Goal: Communication & Community: Ask a question

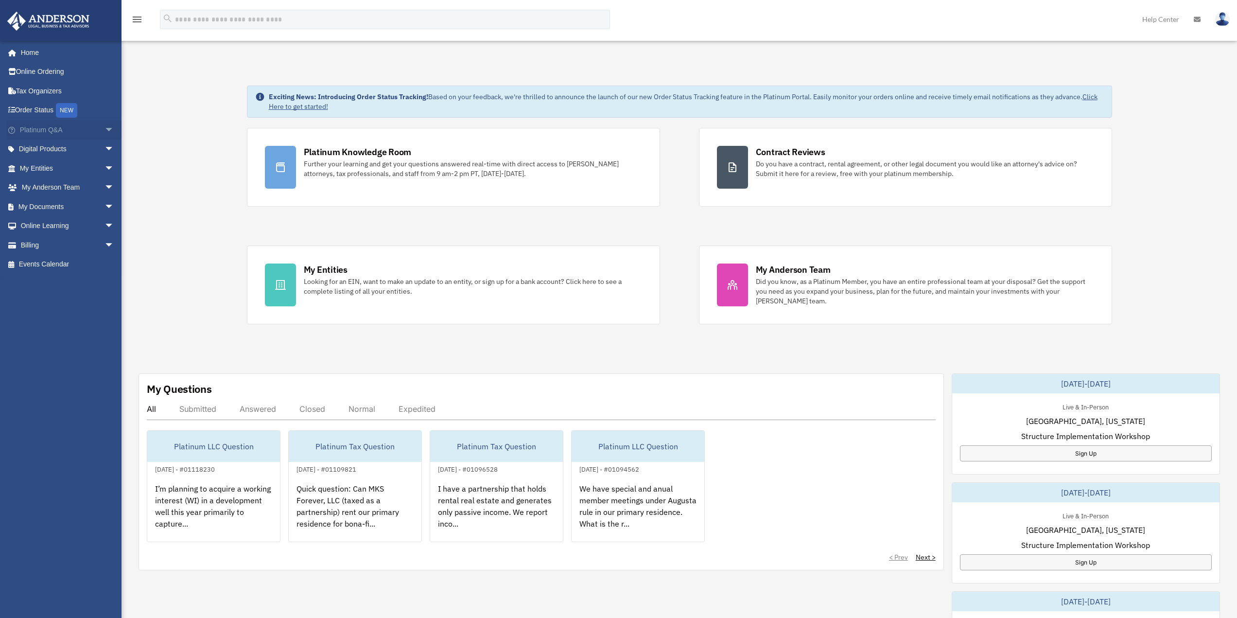
click at [105, 131] on span "arrow_drop_down" at bounding box center [114, 130] width 19 height 20
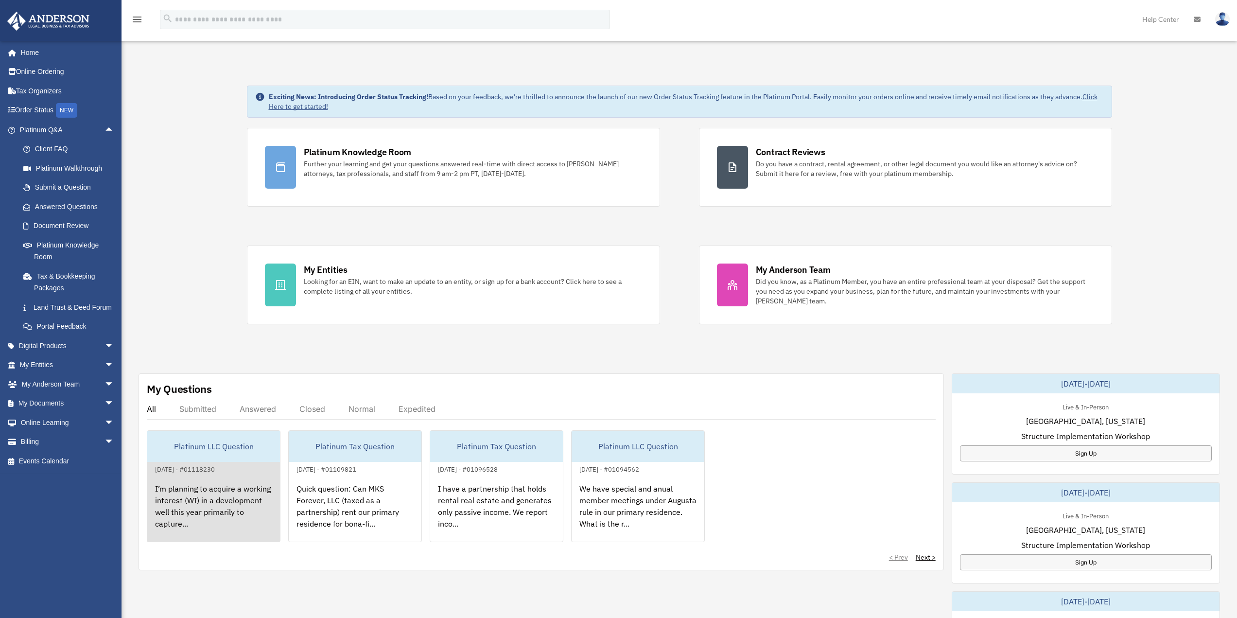
click at [238, 446] on div "Platinum LLC Question" at bounding box center [213, 446] width 133 height 31
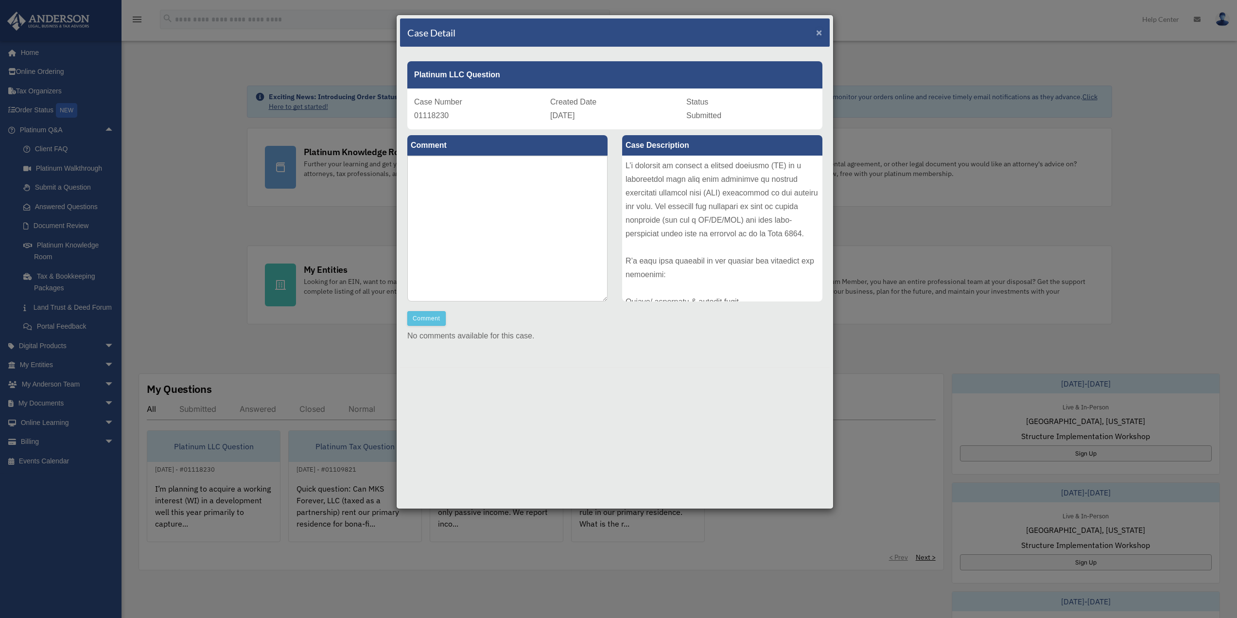
click at [821, 32] on span "×" at bounding box center [819, 32] width 6 height 11
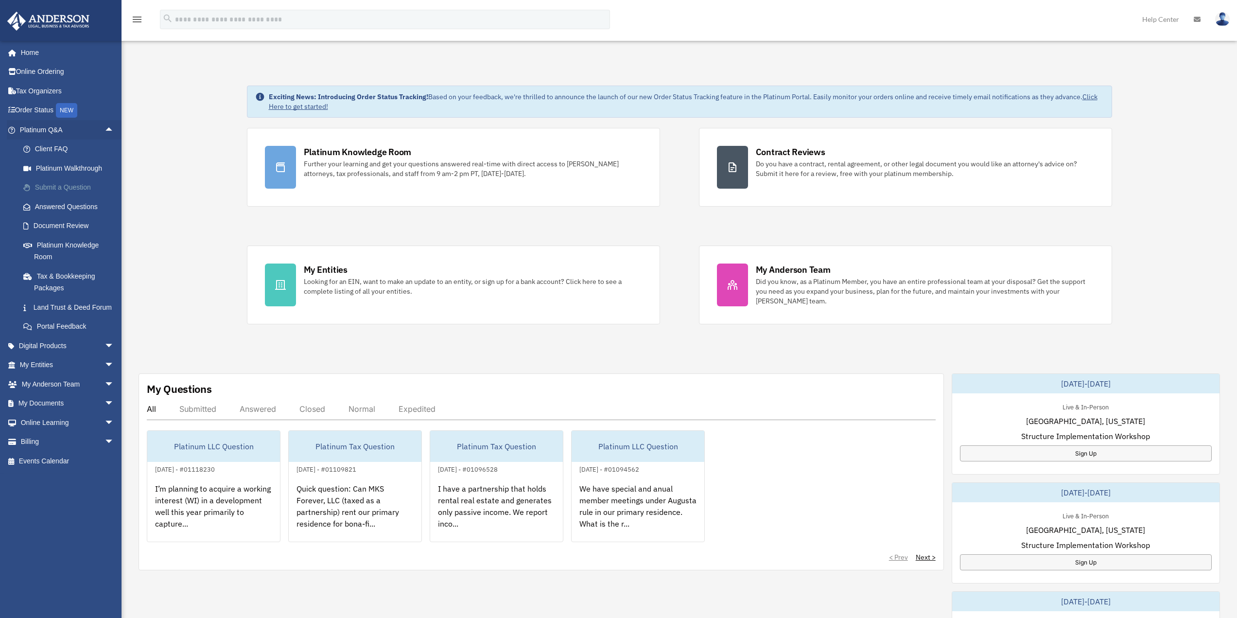
click at [75, 189] on link "Submit a Question" at bounding box center [71, 187] width 115 height 19
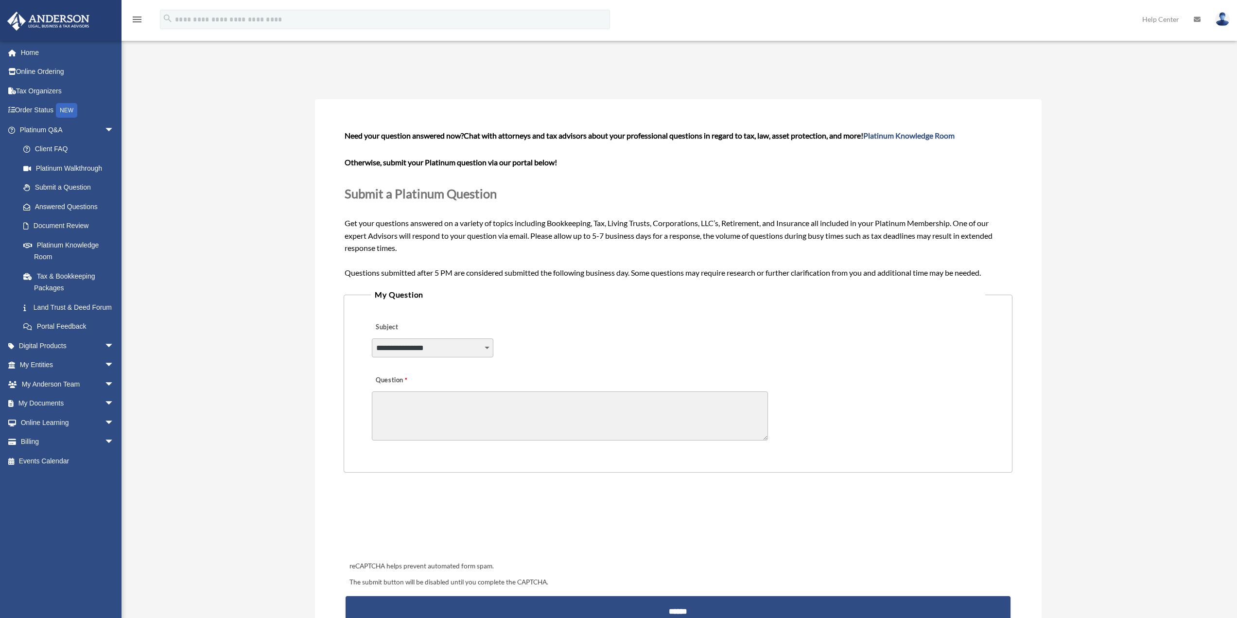
click at [441, 353] on select "**********" at bounding box center [433, 347] width 122 height 18
select select "******"
click at [372, 338] on select "**********" at bounding box center [433, 347] width 122 height 18
click at [485, 415] on textarea "Question" at bounding box center [570, 415] width 396 height 49
drag, startPoint x: 468, startPoint y: 403, endPoint x: 496, endPoint y: 403, distance: 28.7
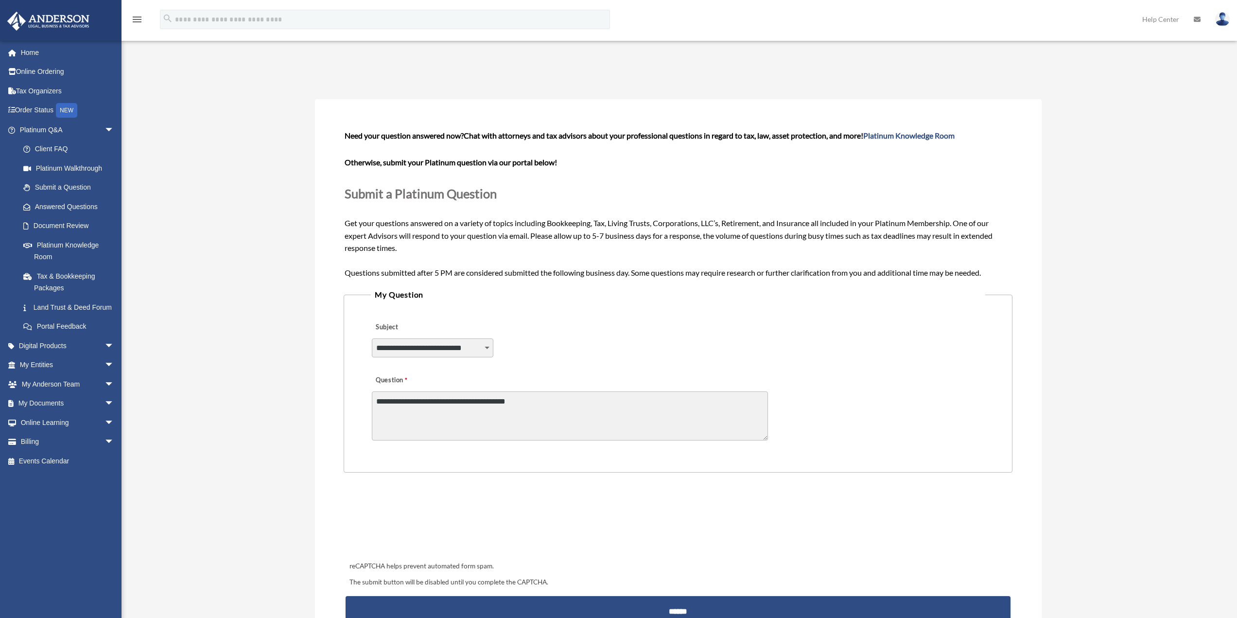
click at [468, 403] on textarea "**********" at bounding box center [570, 415] width 396 height 49
click at [545, 401] on textarea "**********" at bounding box center [570, 415] width 396 height 49
drag, startPoint x: 655, startPoint y: 414, endPoint x: 664, endPoint y: 418, distance: 9.4
click at [655, 415] on textarea "**********" at bounding box center [570, 415] width 396 height 49
drag, startPoint x: 729, startPoint y: 407, endPoint x: 741, endPoint y: 416, distance: 14.6
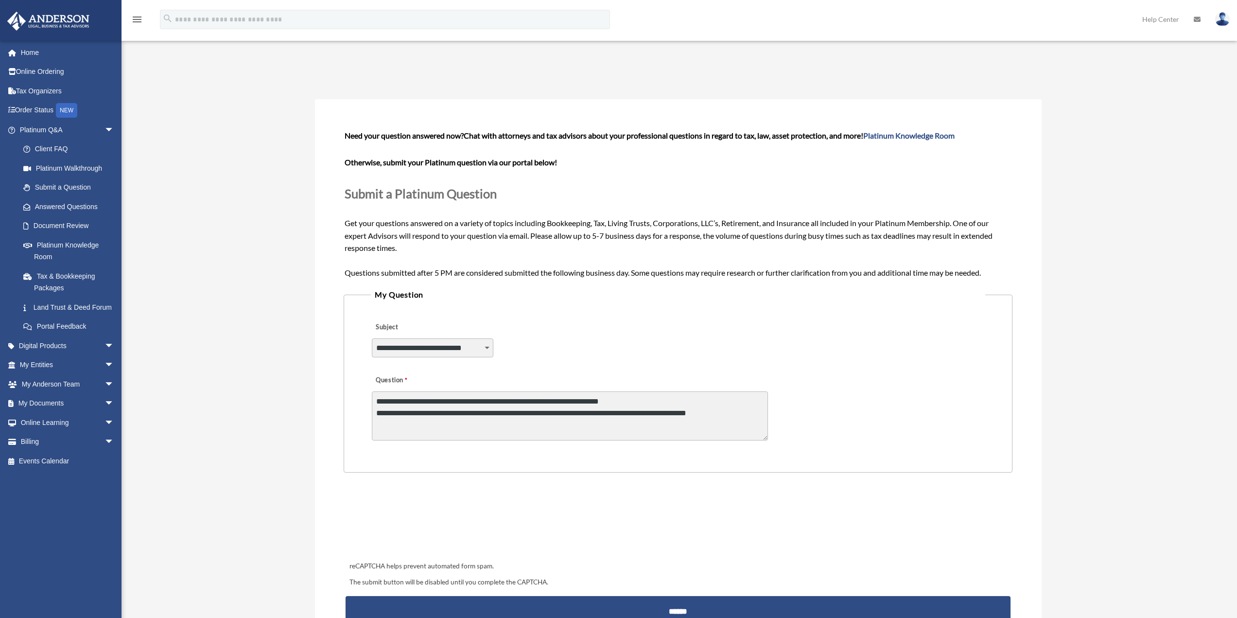
click at [731, 410] on textarea "**********" at bounding box center [570, 415] width 396 height 49
click at [741, 414] on textarea "**********" at bounding box center [570, 415] width 396 height 49
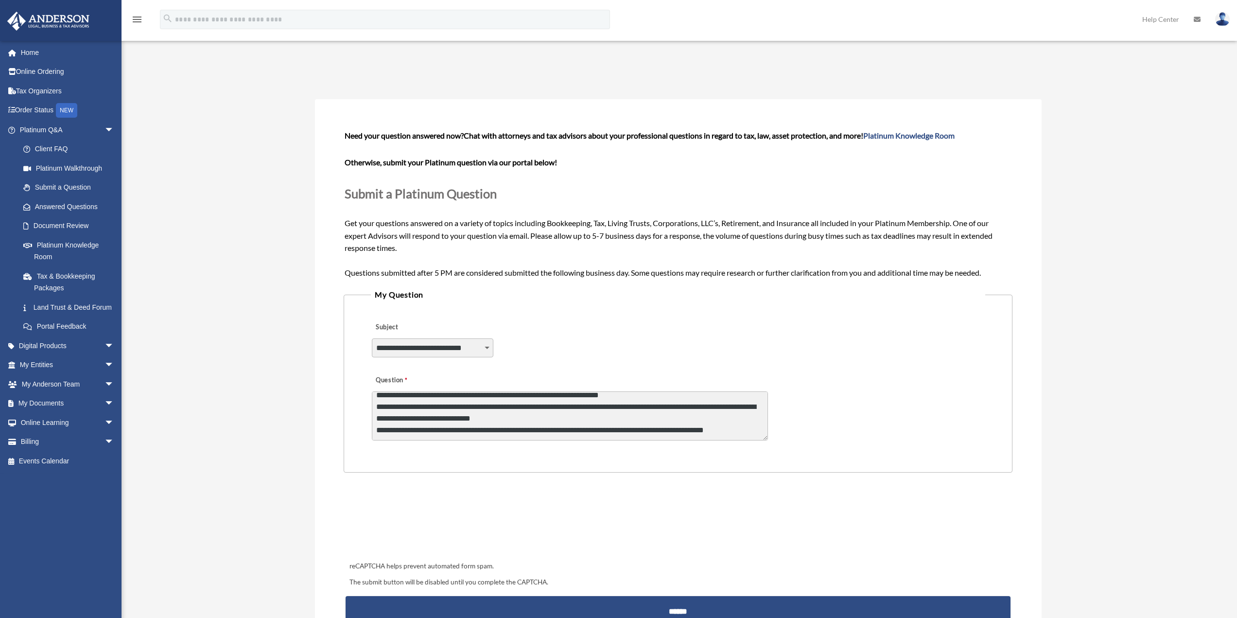
scroll to position [6, 0]
click at [489, 418] on textarea "**********" at bounding box center [570, 415] width 396 height 49
paste textarea "**********"
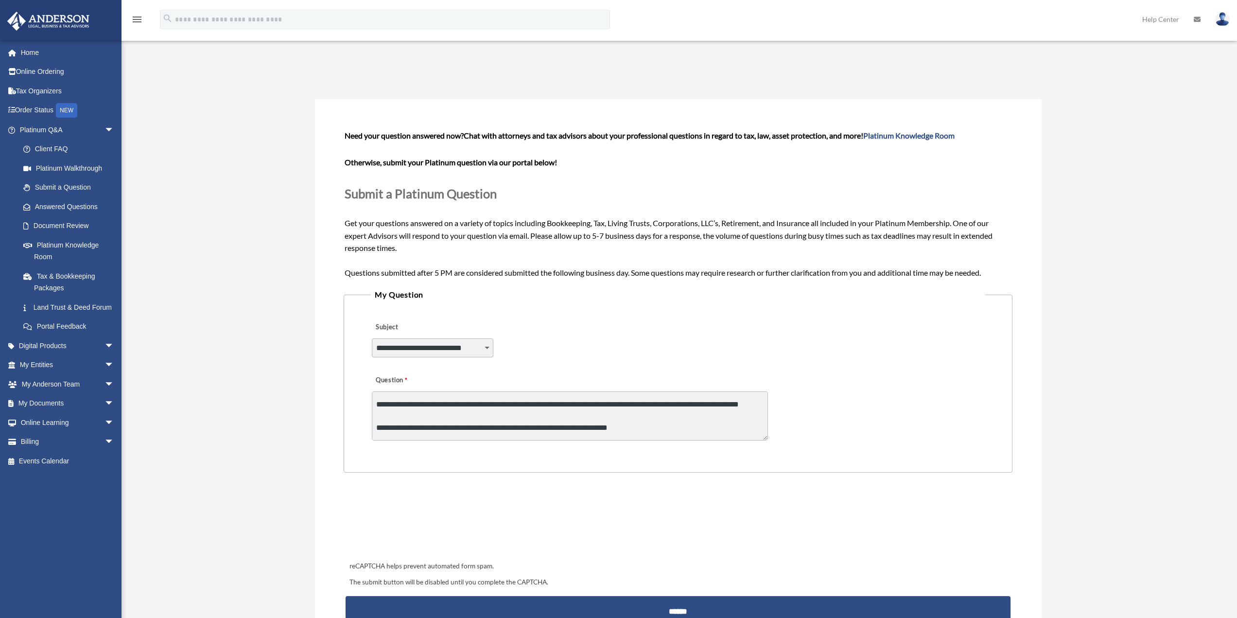
scroll to position [0, 0]
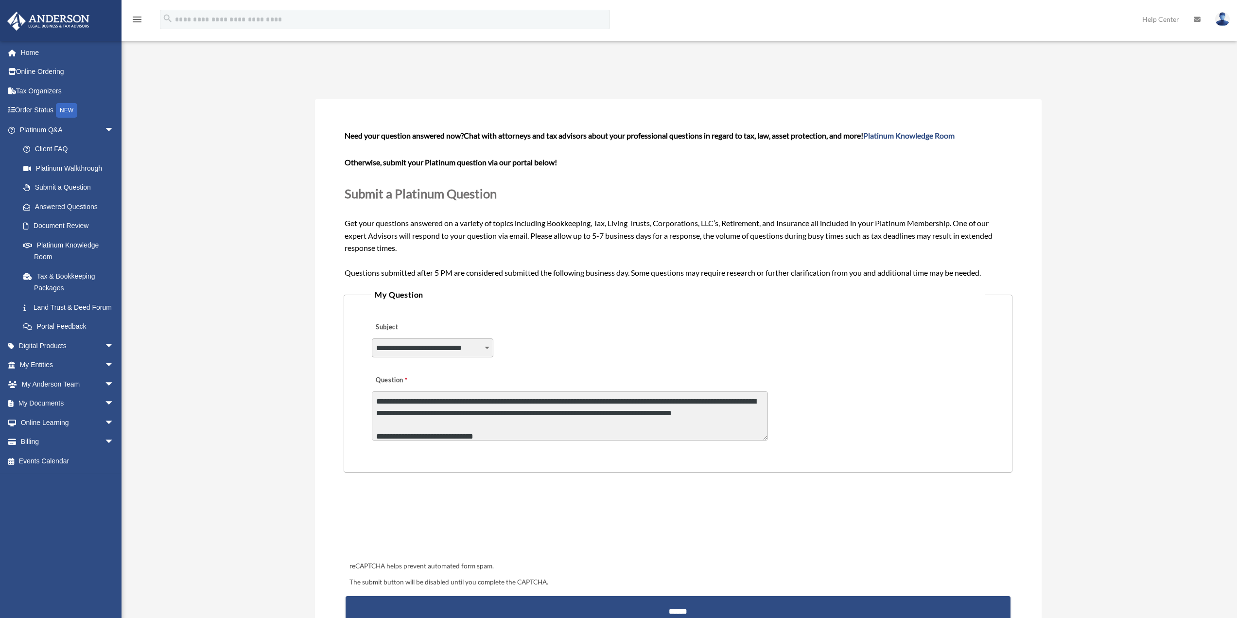
drag, startPoint x: 374, startPoint y: 400, endPoint x: 389, endPoint y: 409, distance: 16.6
click at [374, 401] on textarea "Question" at bounding box center [570, 415] width 396 height 49
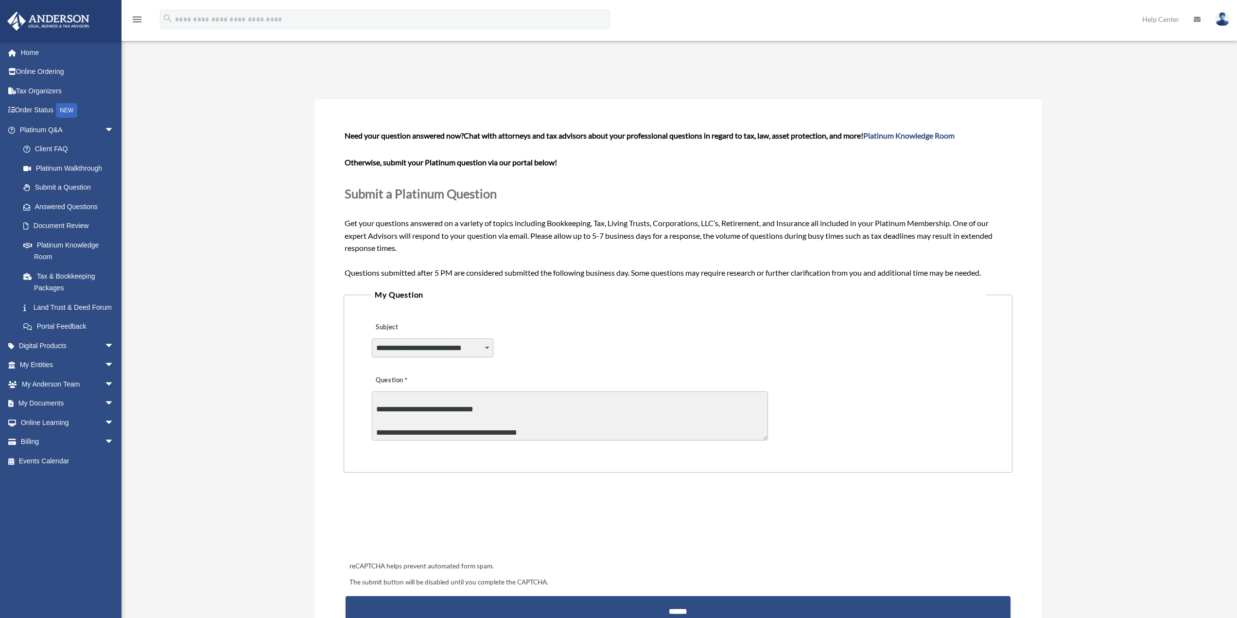
scroll to position [58, 0]
click at [482, 427] on textarea "Question" at bounding box center [570, 415] width 396 height 49
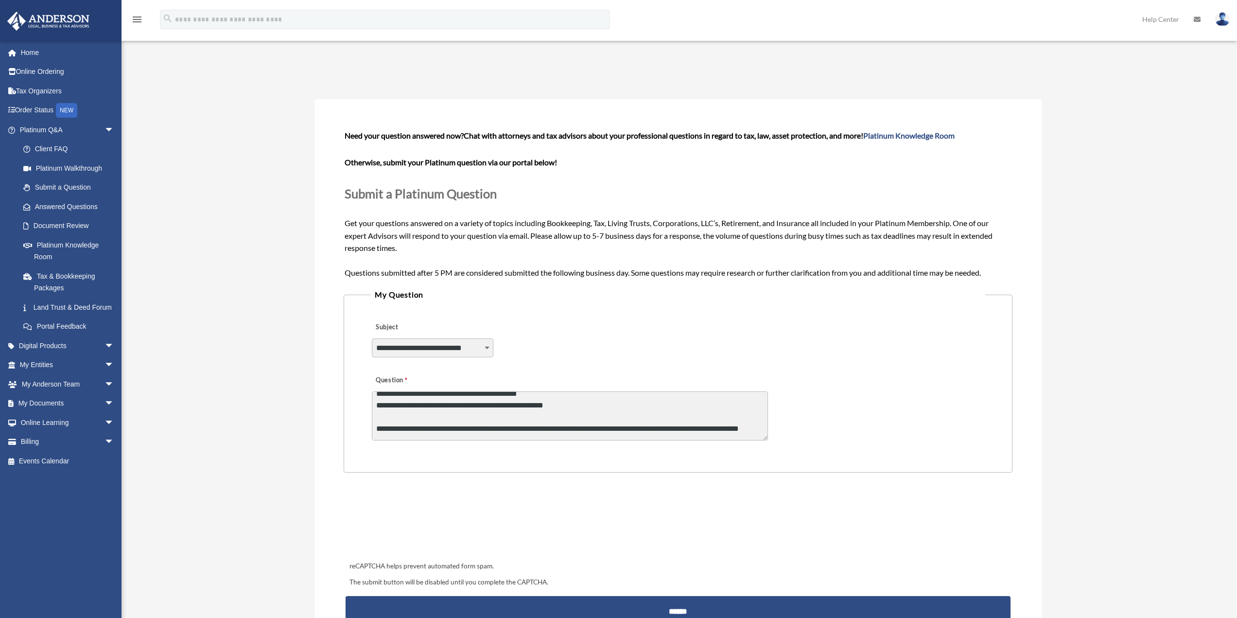
scroll to position [86, 0]
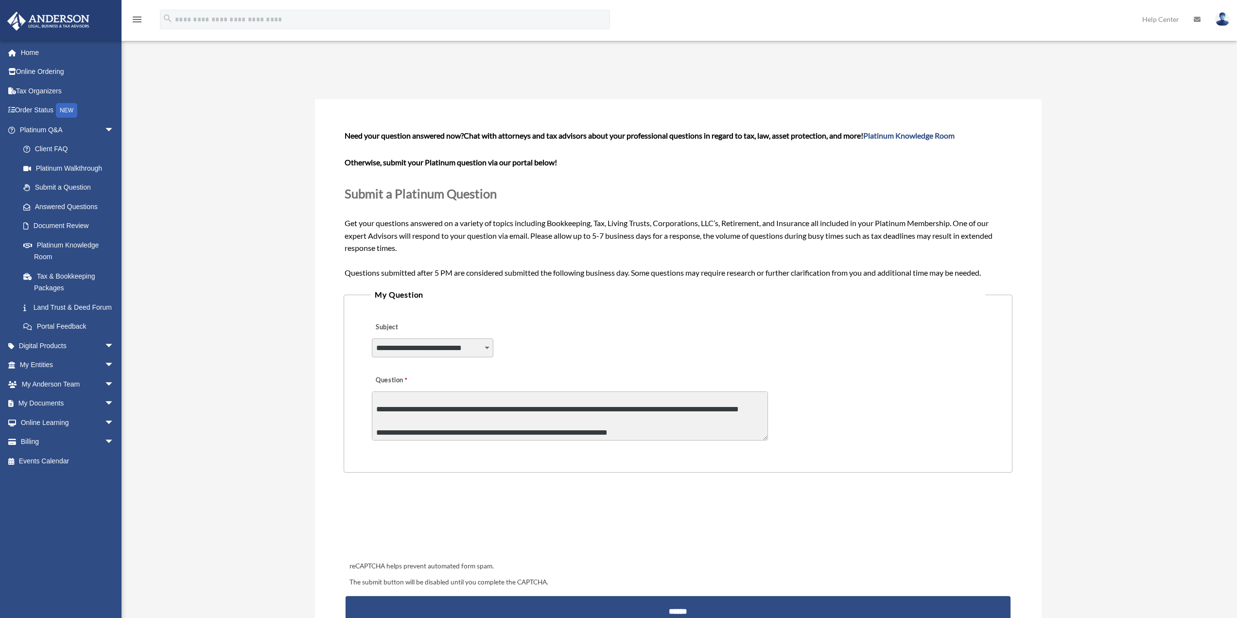
click at [532, 401] on textarea "Question" at bounding box center [570, 415] width 396 height 49
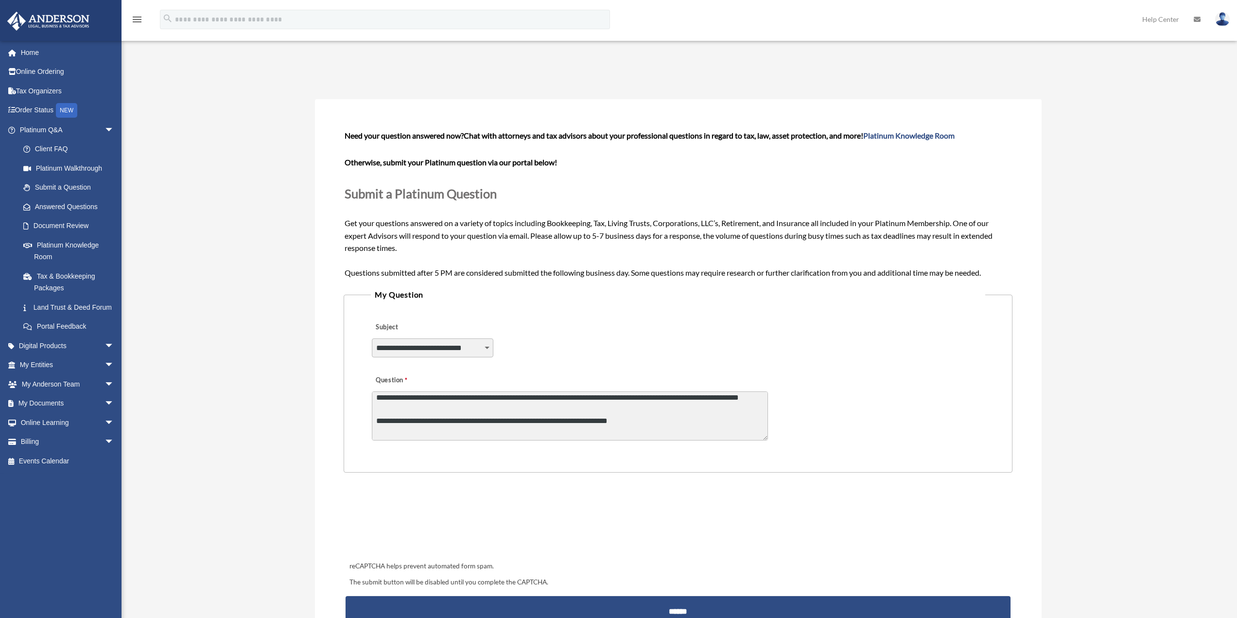
scroll to position [74, 0]
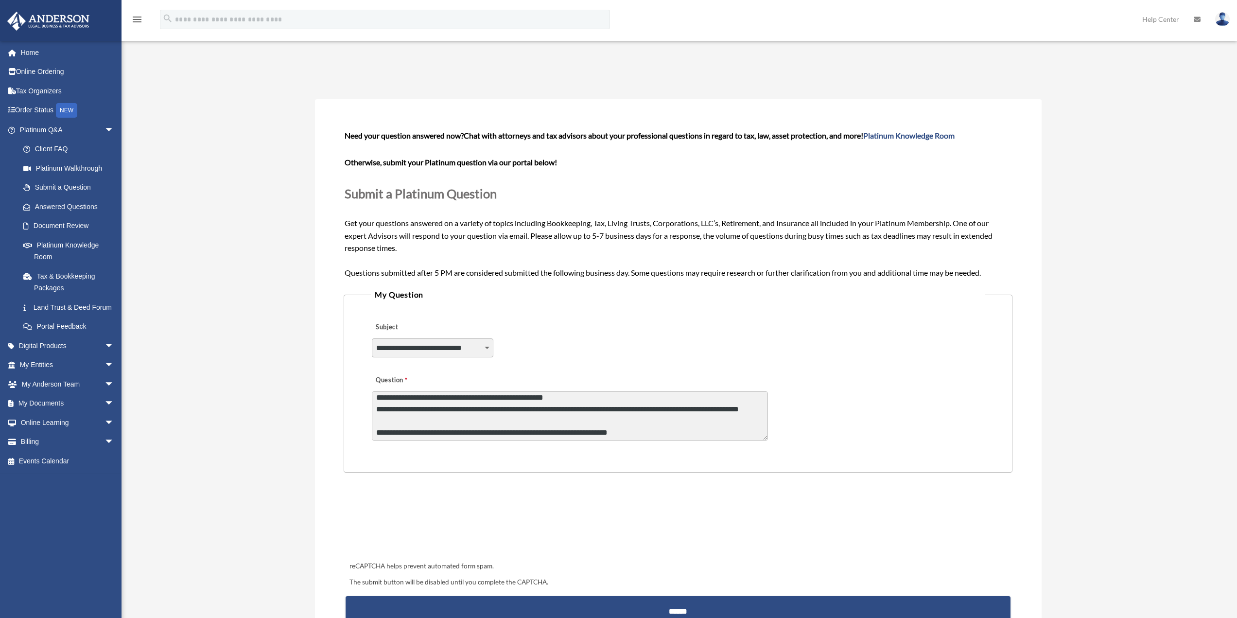
click at [449, 408] on textarea "Question" at bounding box center [570, 415] width 396 height 49
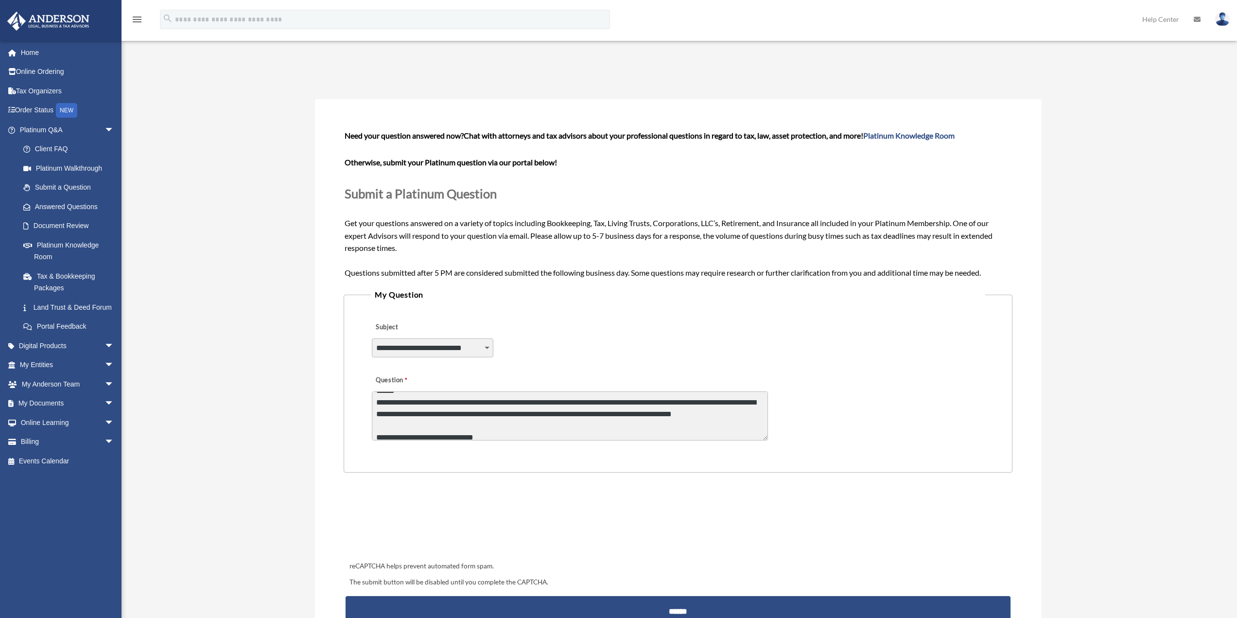
scroll to position [0, 0]
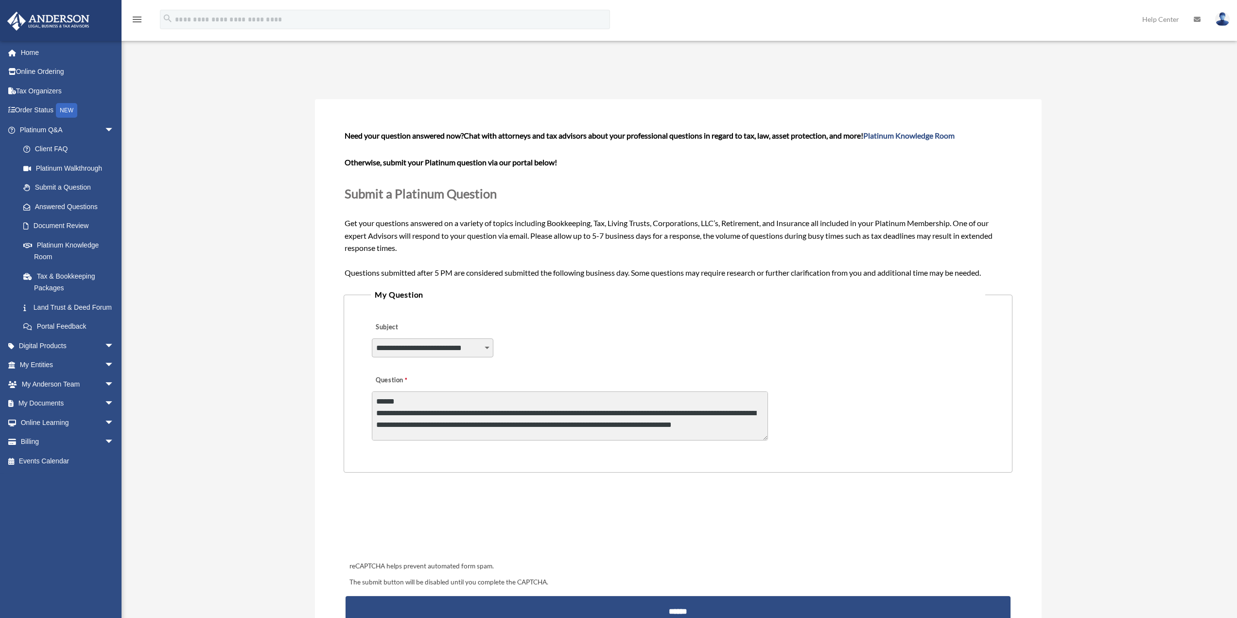
drag, startPoint x: 608, startPoint y: 408, endPoint x: 648, endPoint y: 423, distance: 42.8
click at [648, 423] on textarea "Question" at bounding box center [570, 415] width 396 height 49
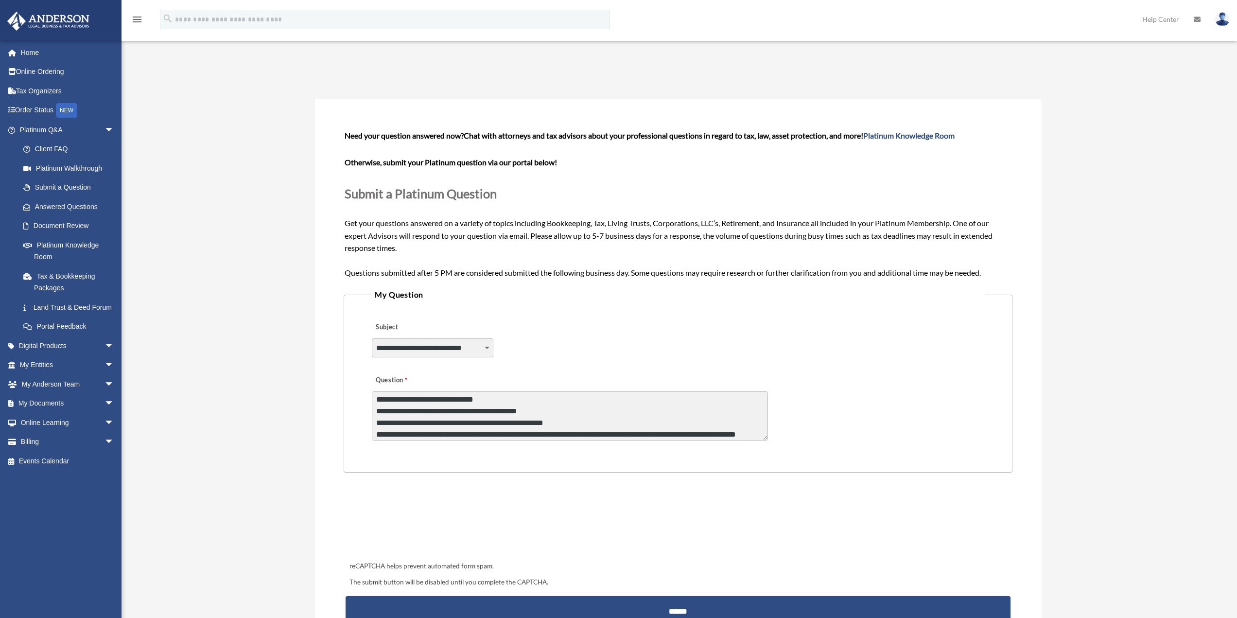
click at [621, 437] on textarea "Question" at bounding box center [570, 415] width 396 height 49
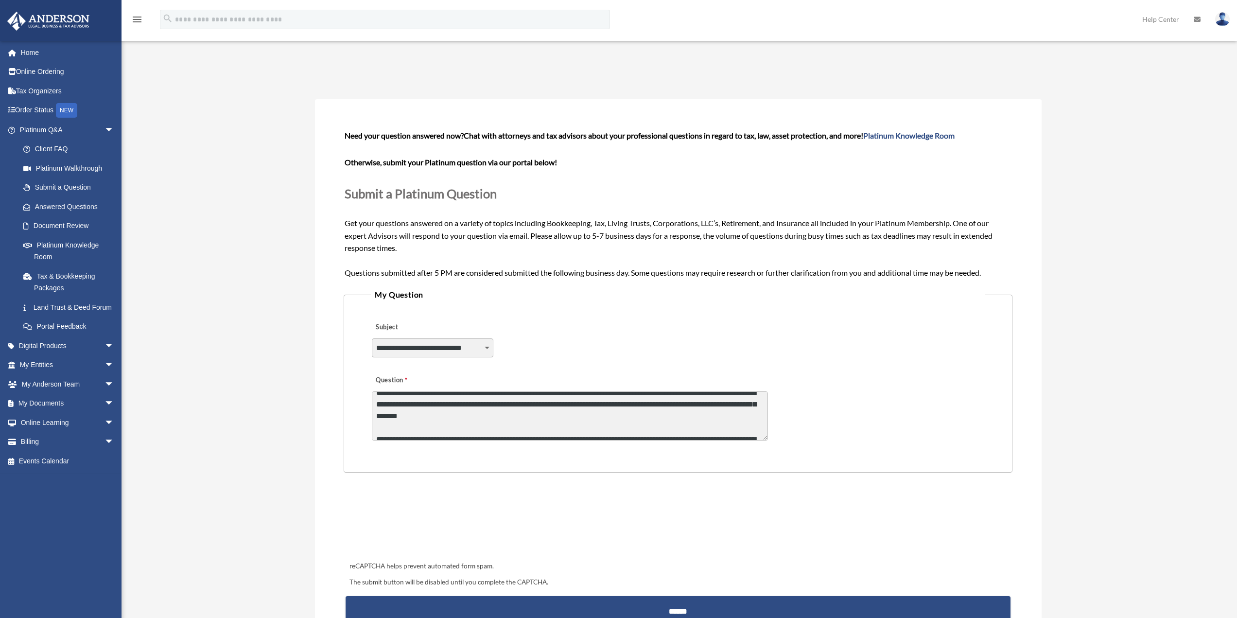
drag, startPoint x: 607, startPoint y: 435, endPoint x: 603, endPoint y: 404, distance: 31.4
click at [606, 415] on textarea "Question" at bounding box center [570, 415] width 396 height 49
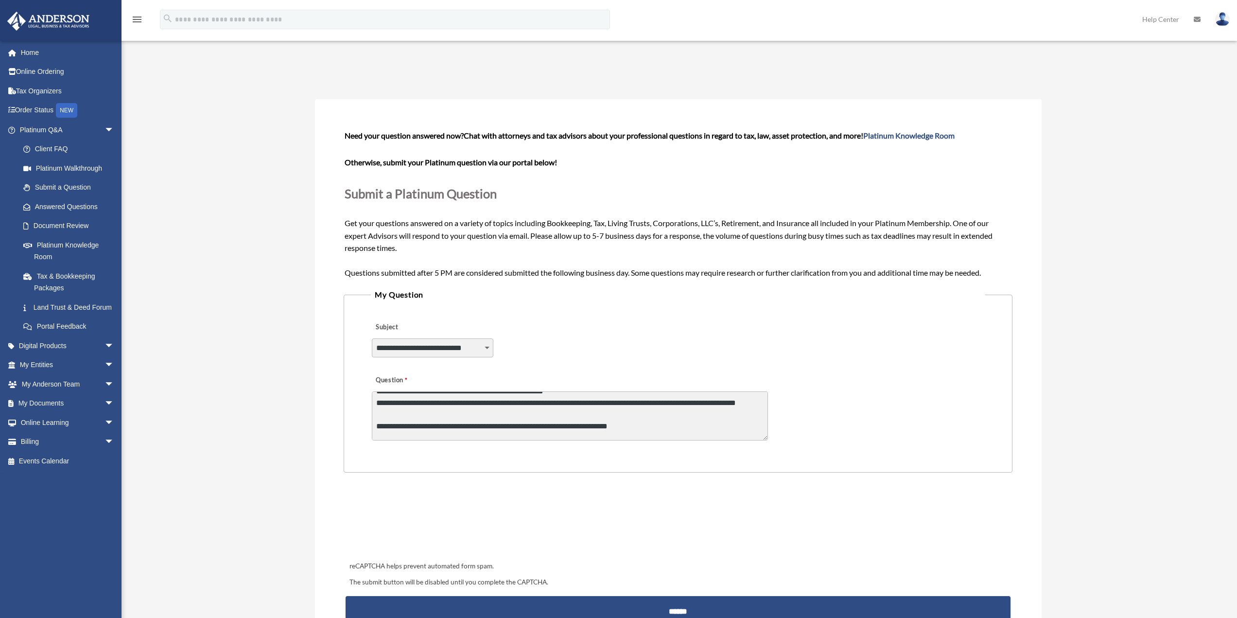
scroll to position [63, 0]
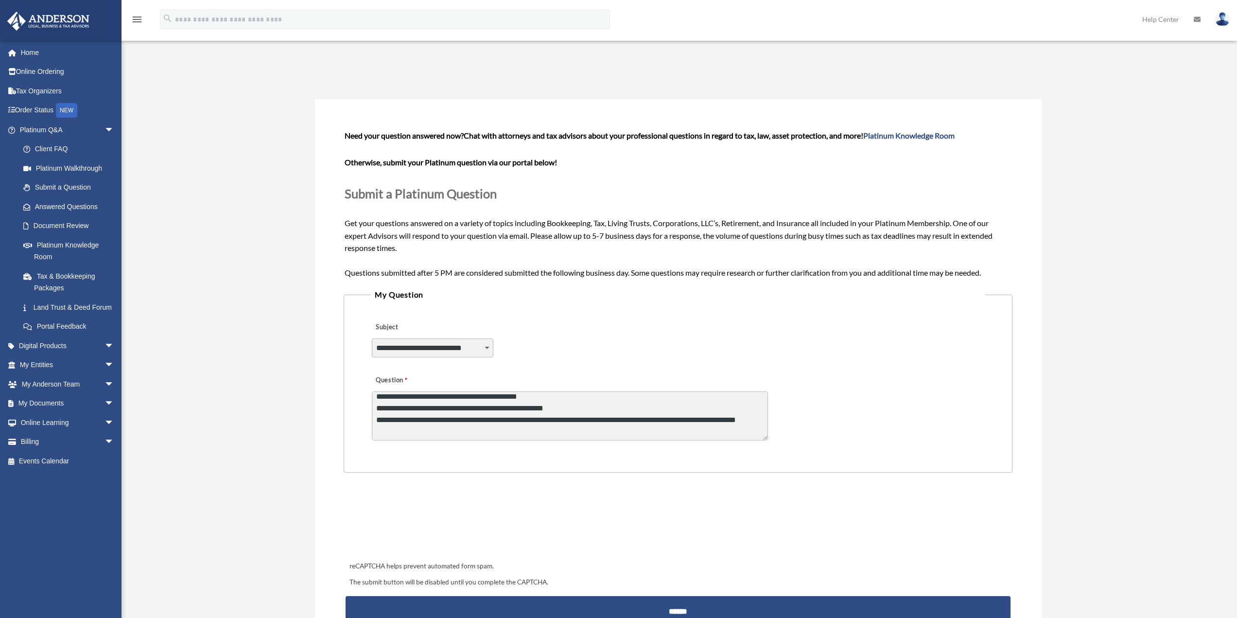
click at [630, 419] on textarea "Question" at bounding box center [570, 415] width 396 height 49
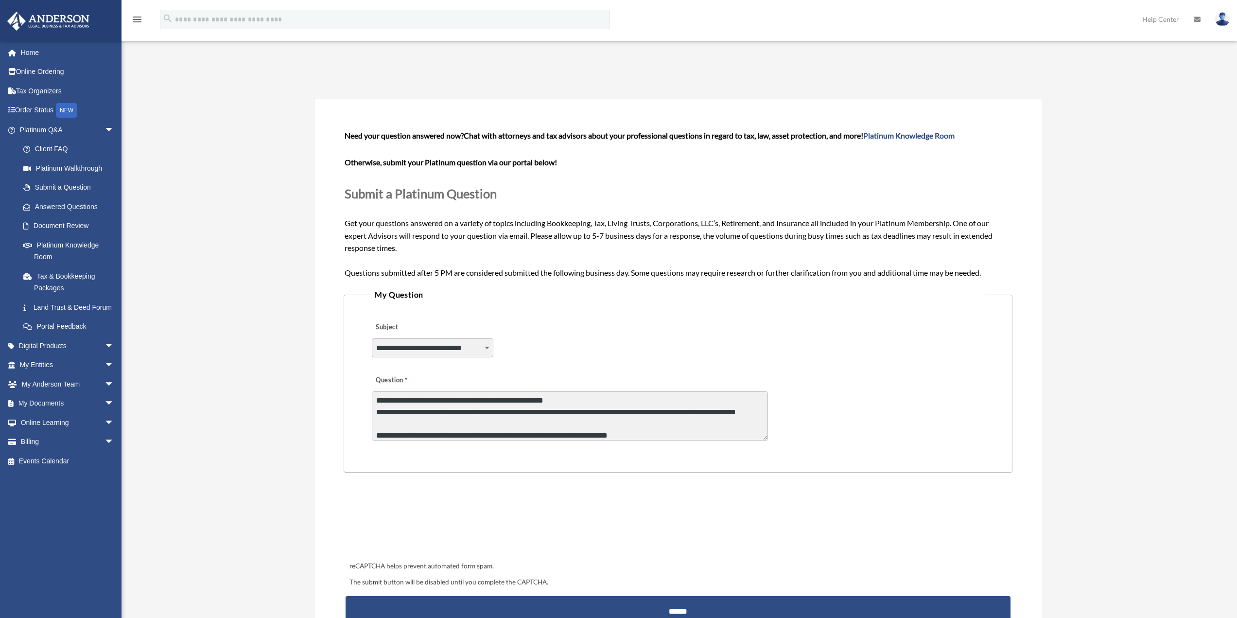
drag, startPoint x: 450, startPoint y: 434, endPoint x: 615, endPoint y: 409, distance: 166.6
click at [605, 410] on textarea "Question" at bounding box center [570, 415] width 396 height 49
click at [585, 419] on textarea "Question" at bounding box center [570, 415] width 396 height 49
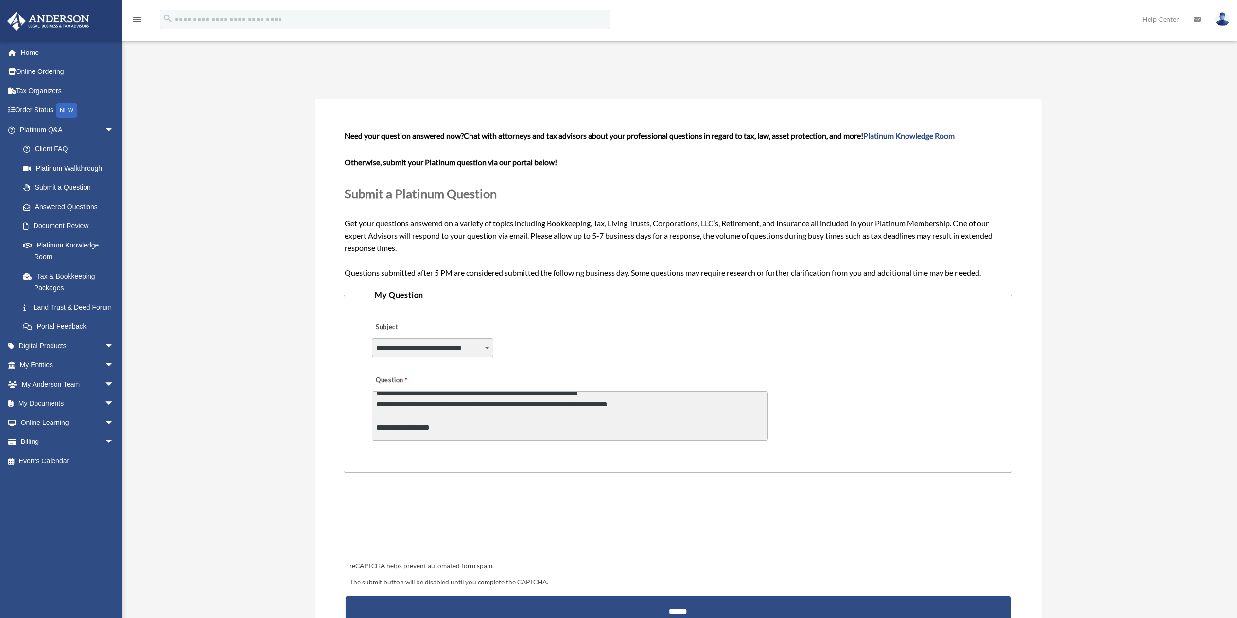
click at [759, 429] on textarea "Question" at bounding box center [570, 415] width 396 height 49
click at [387, 419] on textarea "Question" at bounding box center [570, 415] width 396 height 49
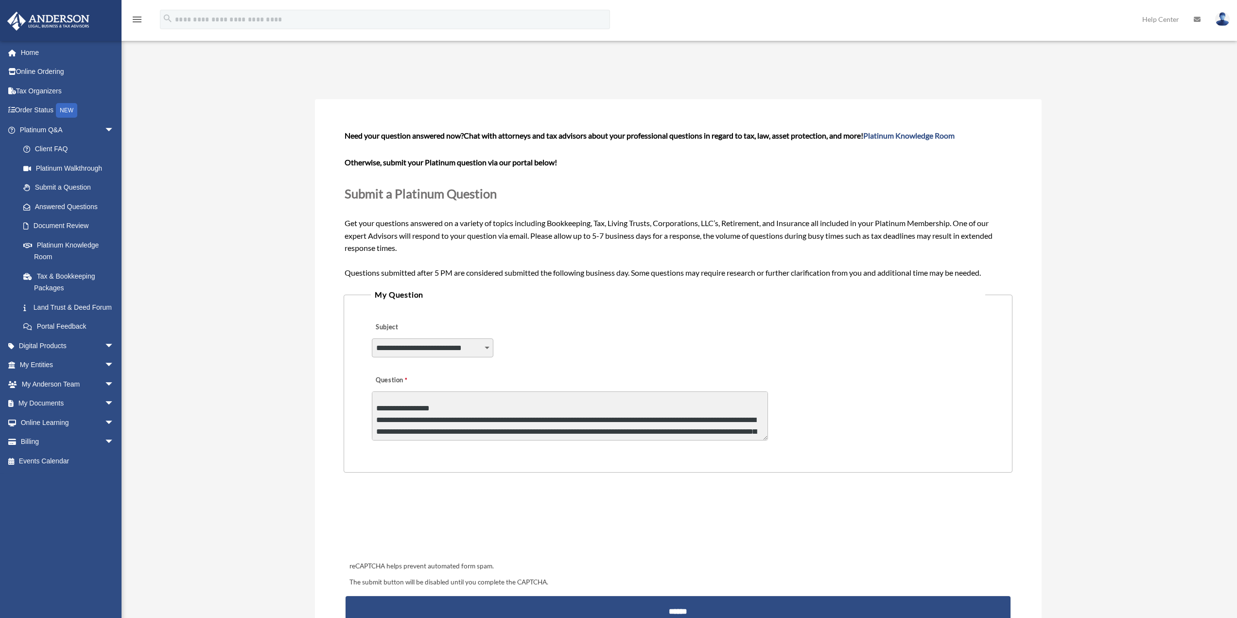
scroll to position [98, 0]
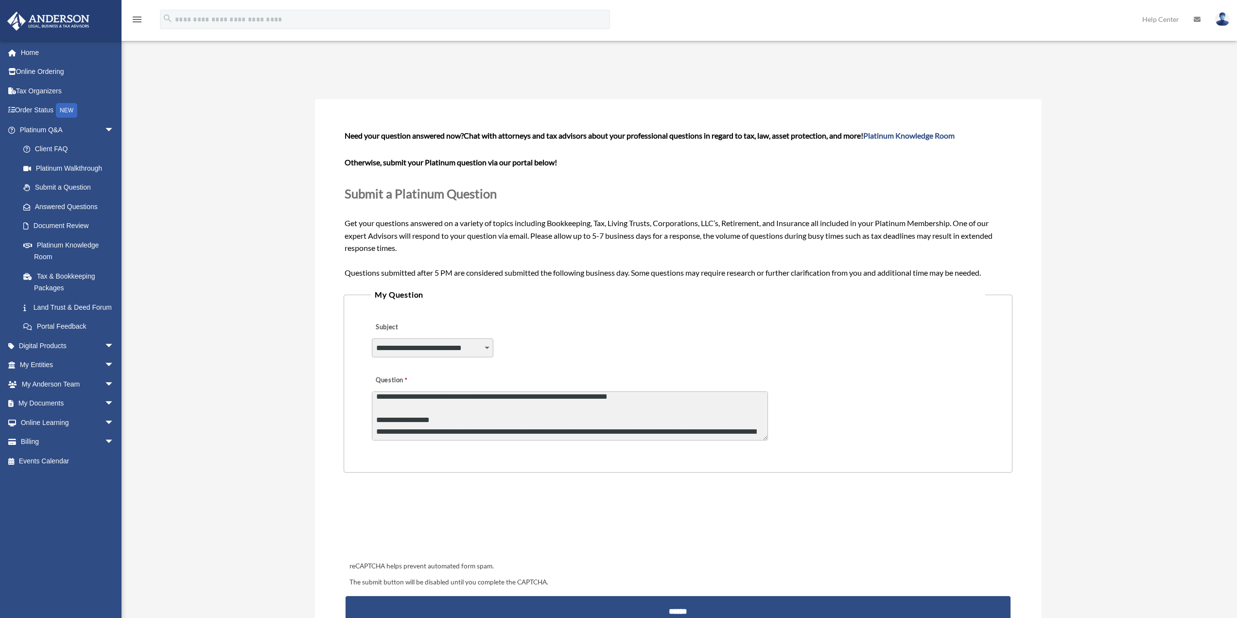
drag, startPoint x: 438, startPoint y: 423, endPoint x: 415, endPoint y: 422, distance: 22.9
click at [415, 422] on textarea "Question" at bounding box center [570, 415] width 396 height 49
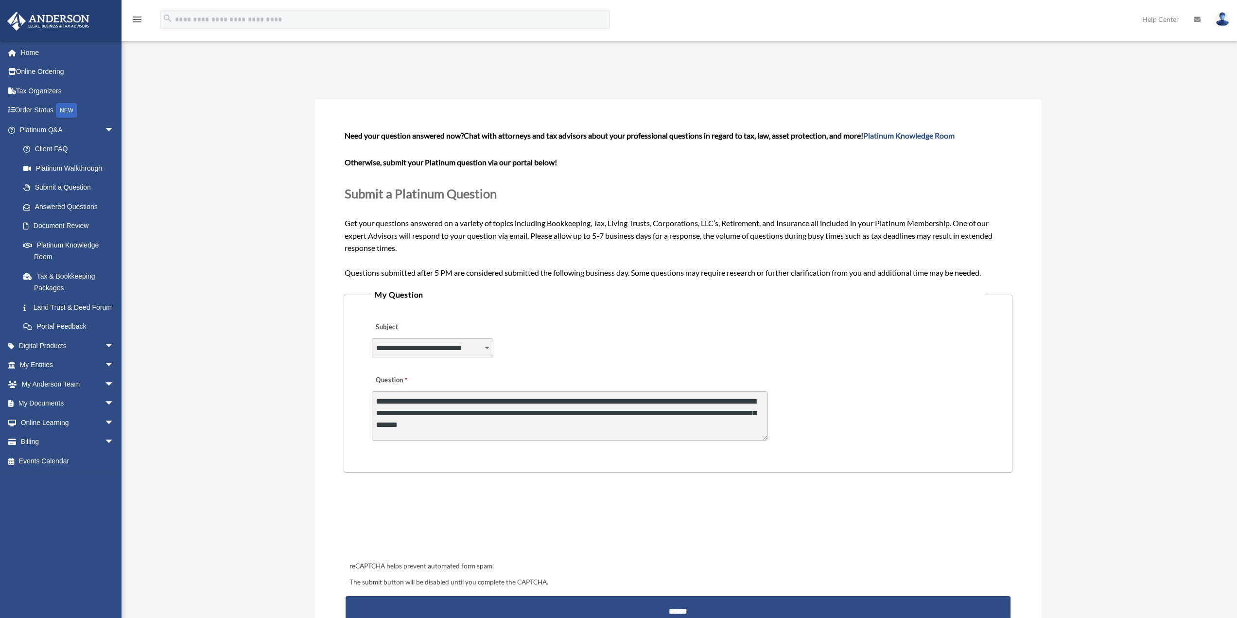
scroll to position [137, 0]
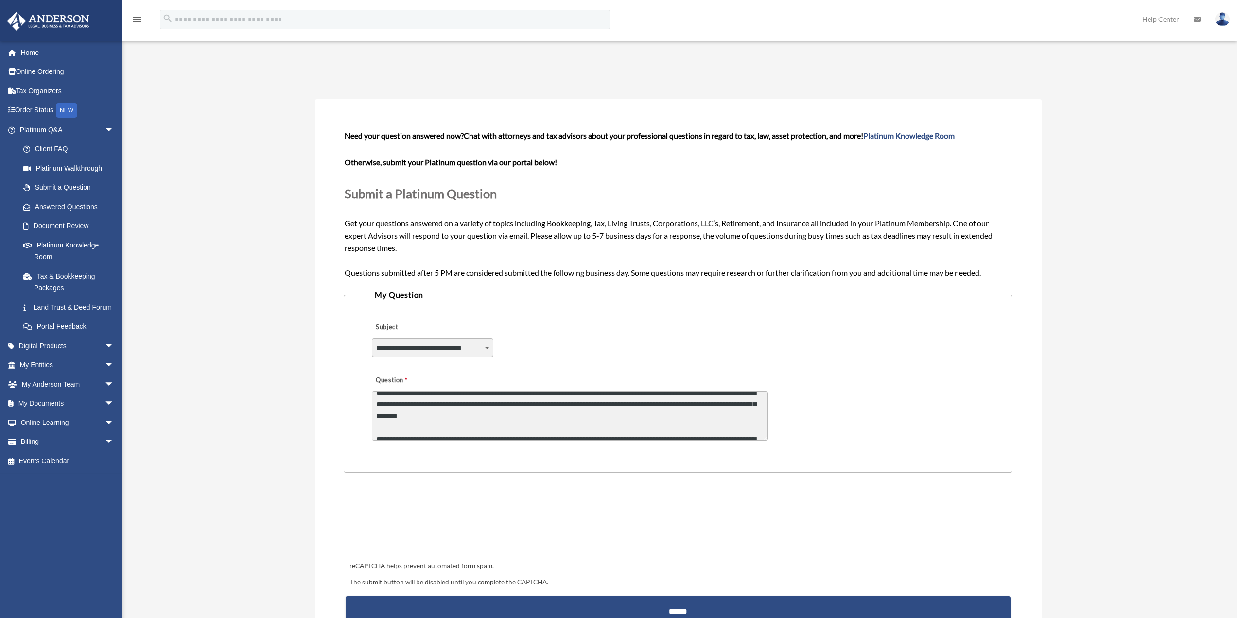
click at [509, 416] on textarea "Question" at bounding box center [570, 415] width 396 height 49
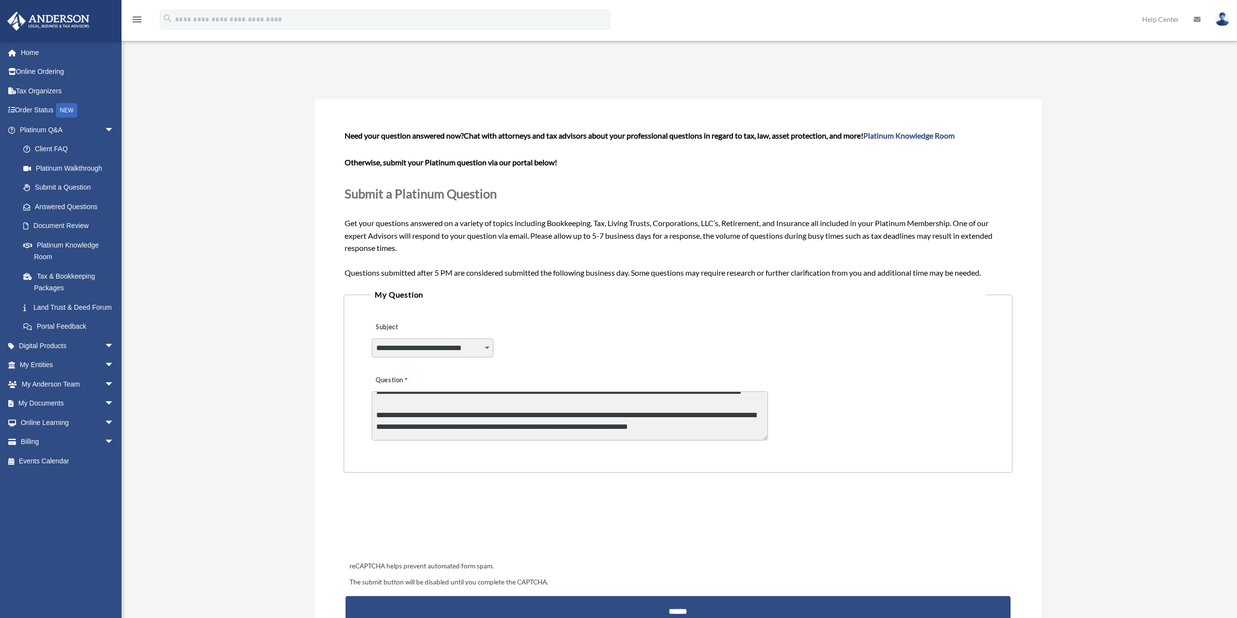
scroll to position [157, 0]
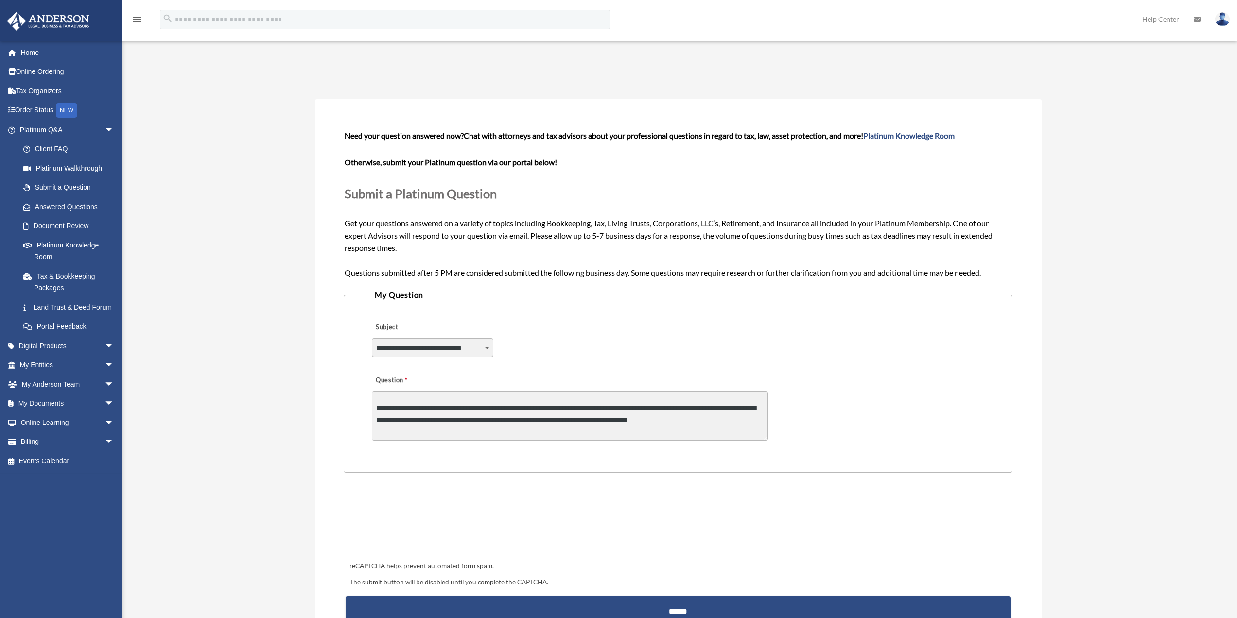
drag, startPoint x: 374, startPoint y: 423, endPoint x: 710, endPoint y: 427, distance: 336.0
click at [710, 427] on textarea "Question" at bounding box center [570, 415] width 396 height 49
drag, startPoint x: 381, startPoint y: 403, endPoint x: 373, endPoint y: 416, distance: 15.1
click at [373, 415] on textarea "Question" at bounding box center [570, 415] width 396 height 49
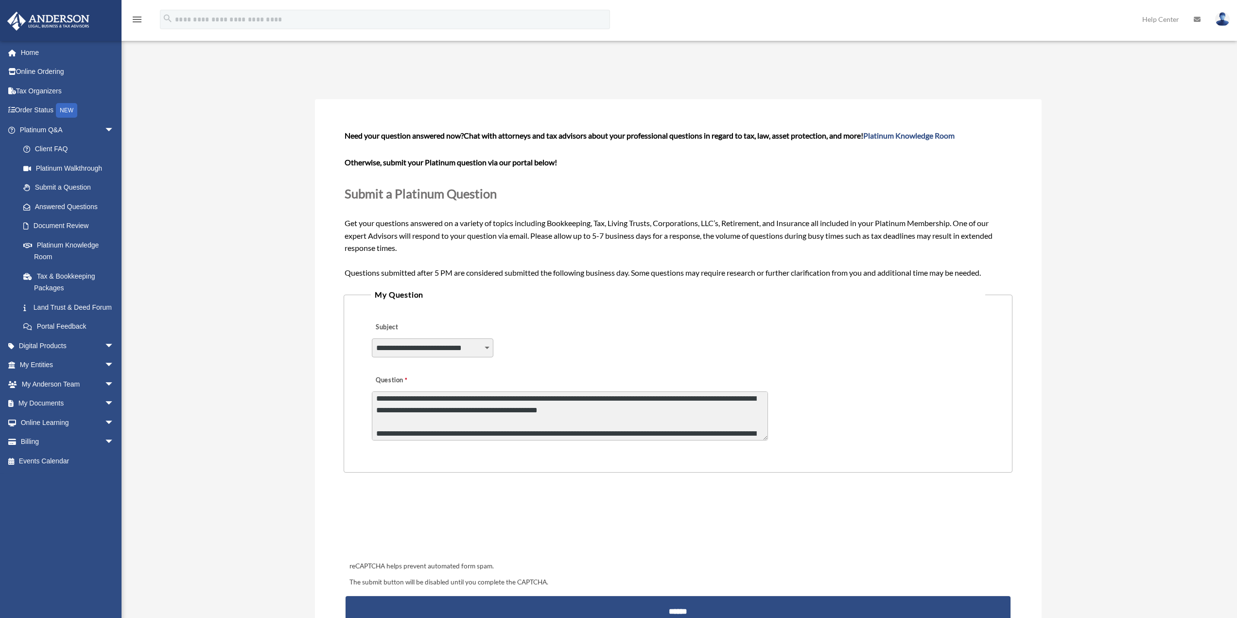
drag, startPoint x: 541, startPoint y: 409, endPoint x: 402, endPoint y: 423, distance: 139.7
click at [402, 423] on textarea "Question" at bounding box center [570, 415] width 396 height 49
click at [485, 400] on textarea "Question" at bounding box center [570, 415] width 396 height 49
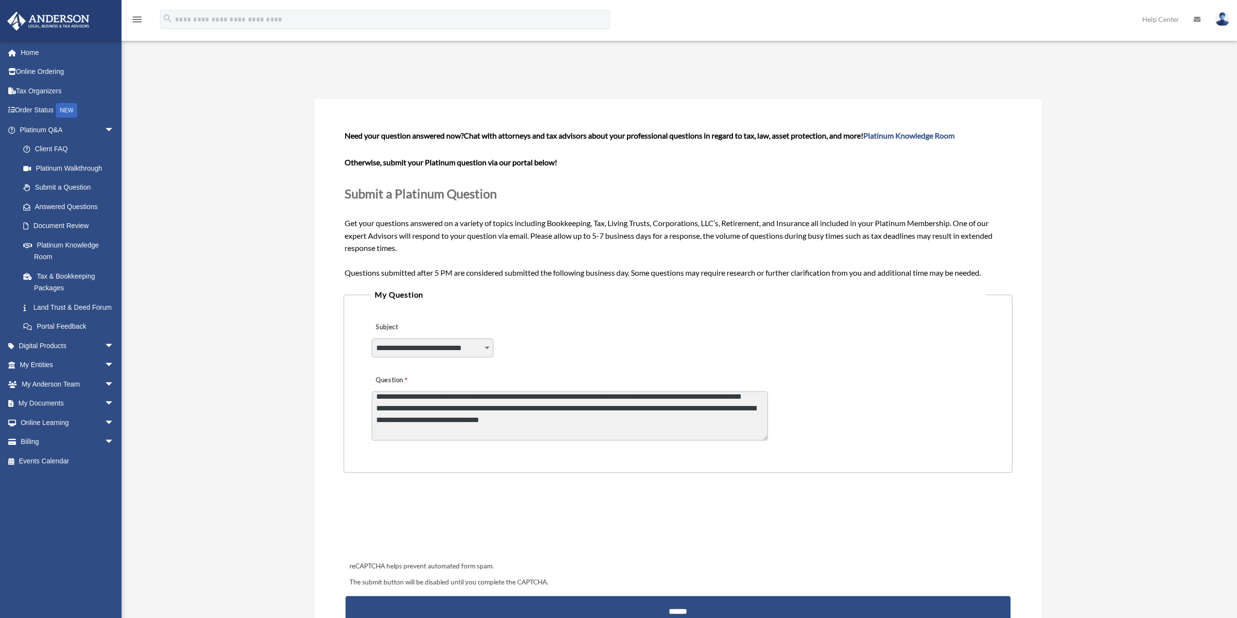
scroll to position [194, 0]
click at [401, 399] on textarea "Question" at bounding box center [570, 415] width 396 height 49
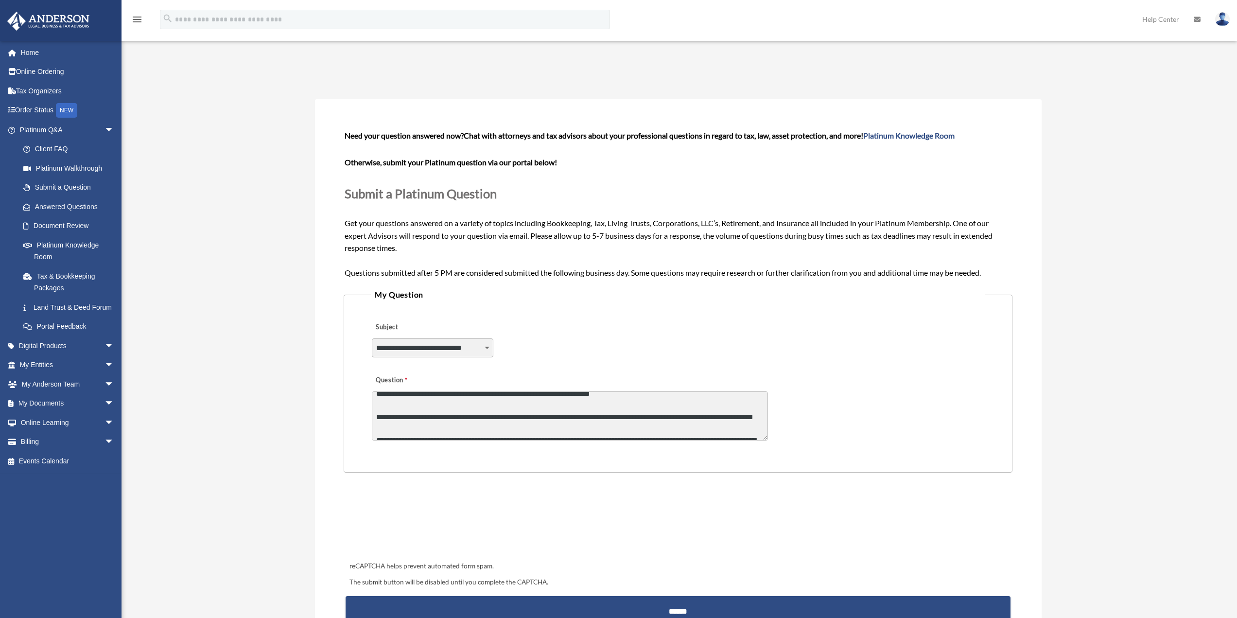
scroll to position [180, 0]
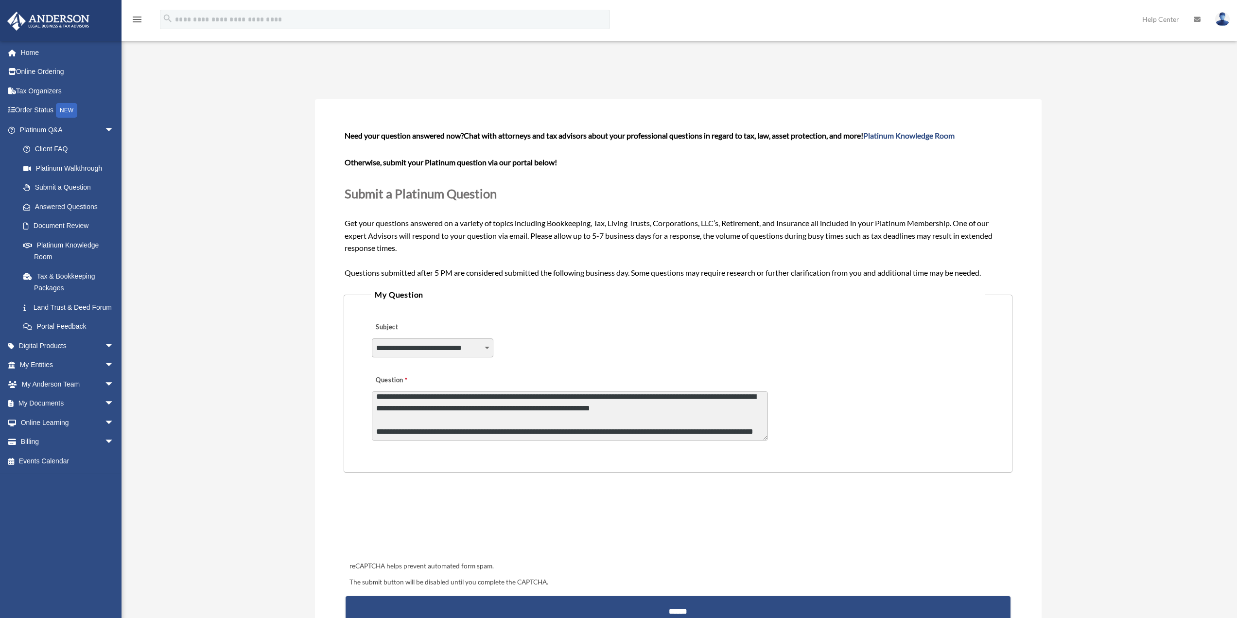
click at [478, 429] on textarea "Question" at bounding box center [570, 415] width 396 height 49
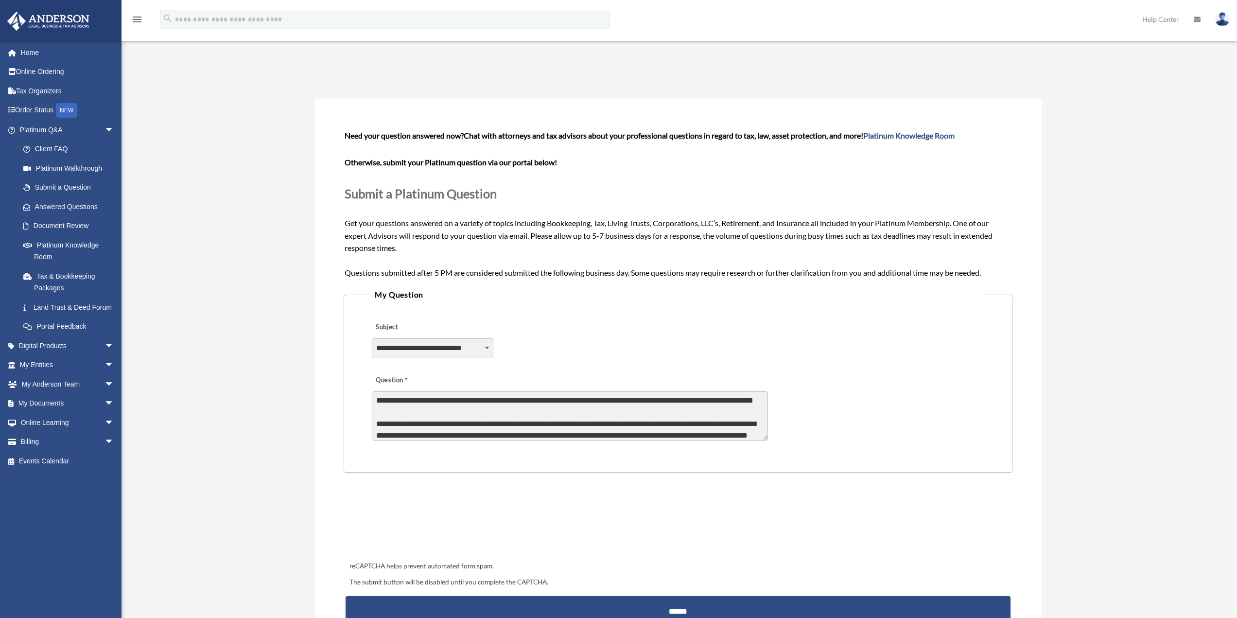
drag, startPoint x: 611, startPoint y: 413, endPoint x: 642, endPoint y: 413, distance: 31.6
click at [642, 413] on textarea "Question" at bounding box center [570, 415] width 396 height 49
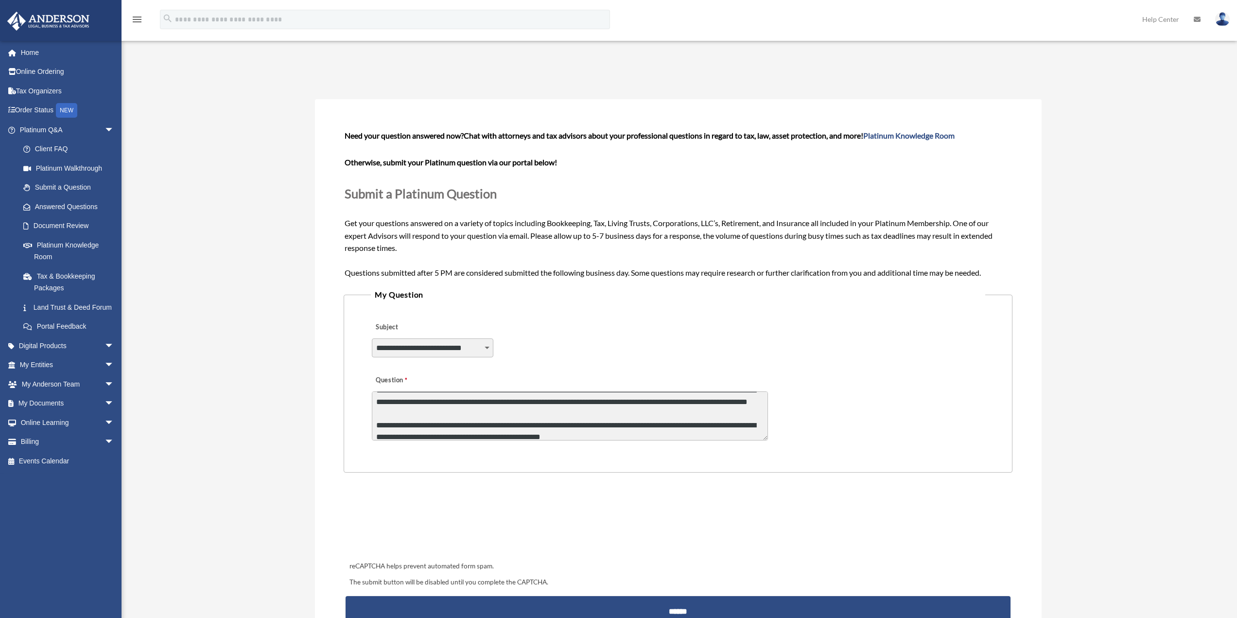
scroll to position [238, 0]
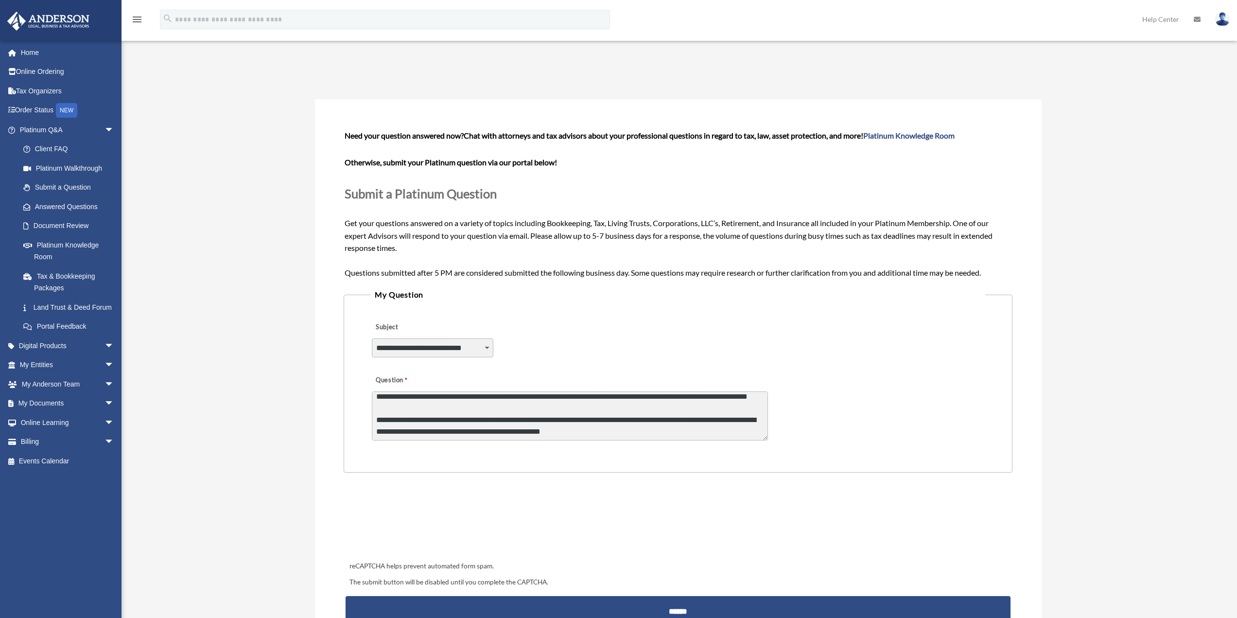
drag, startPoint x: 538, startPoint y: 429, endPoint x: 378, endPoint y: 408, distance: 161.3
click at [376, 408] on textarea "Question" at bounding box center [570, 415] width 396 height 49
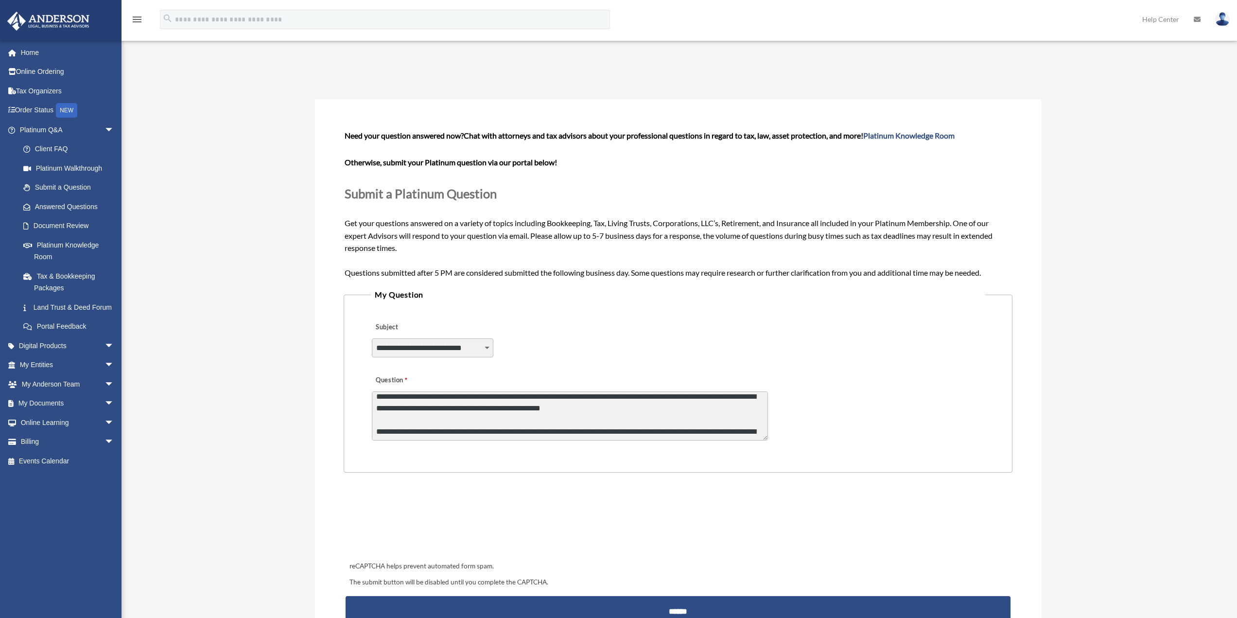
click at [381, 406] on textarea "Question" at bounding box center [570, 415] width 396 height 49
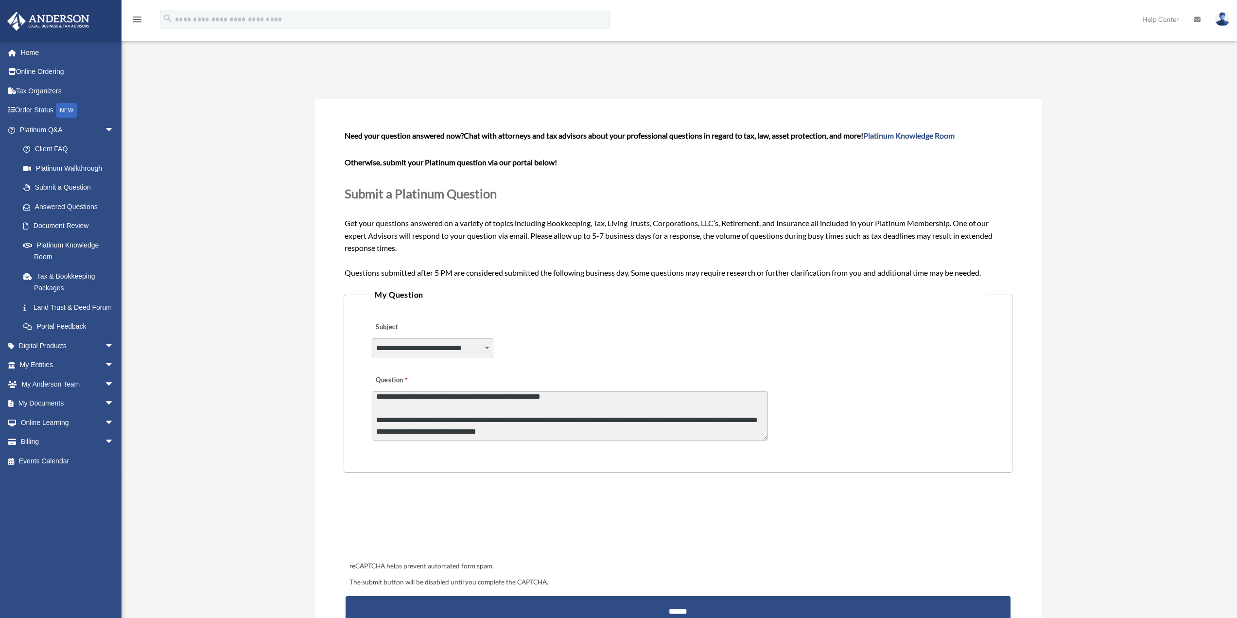
scroll to position [215, 0]
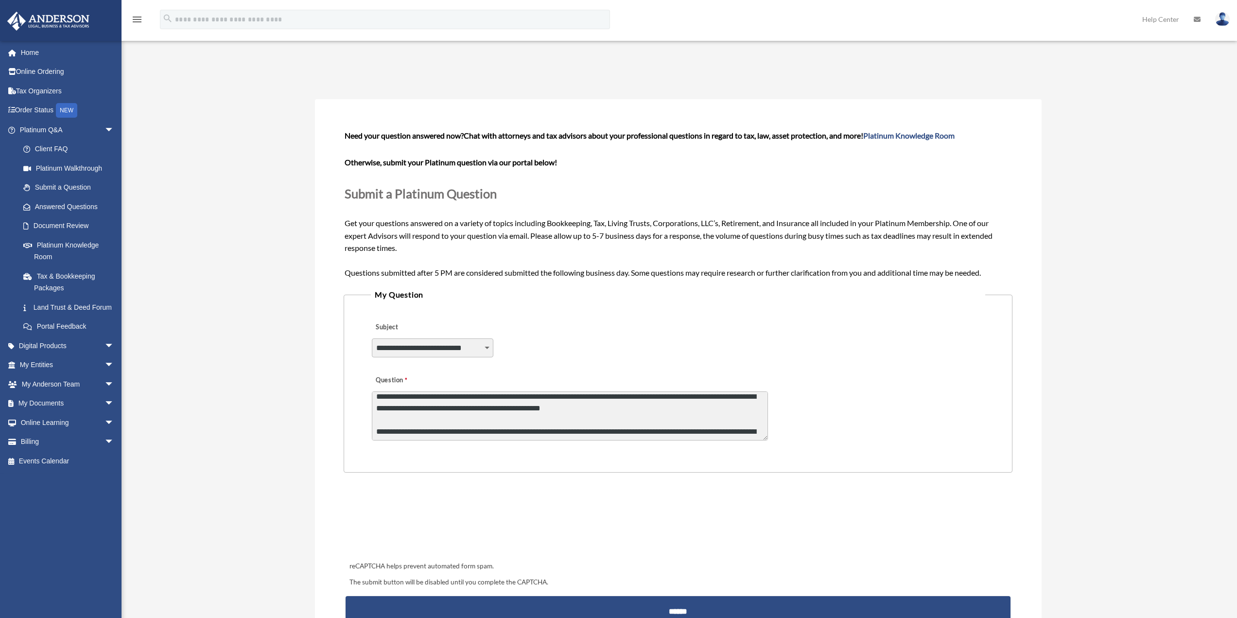
drag, startPoint x: 611, startPoint y: 429, endPoint x: 377, endPoint y: 423, distance: 234.0
click at [377, 422] on textarea "Question" at bounding box center [570, 415] width 396 height 49
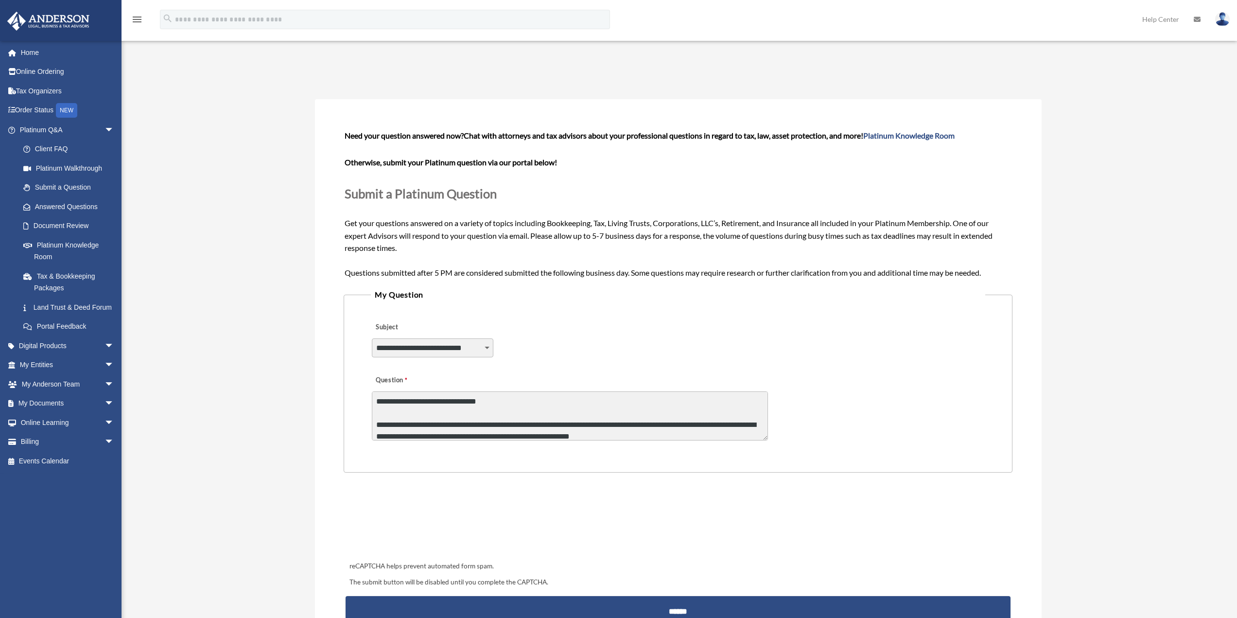
scroll to position [242, 0]
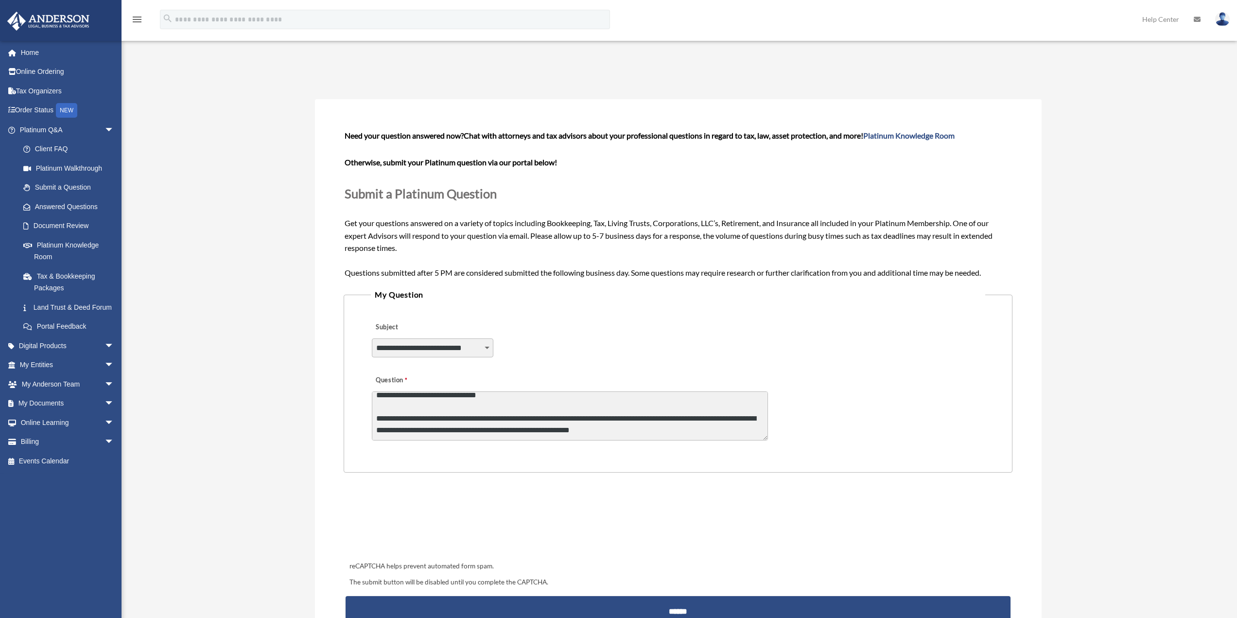
drag, startPoint x: 516, startPoint y: 419, endPoint x: 373, endPoint y: 406, distance: 144.0
click at [373, 406] on textarea "Question" at bounding box center [570, 415] width 396 height 49
drag, startPoint x: 383, startPoint y: 427, endPoint x: 389, endPoint y: 428, distance: 6.3
click at [385, 428] on textarea "Question" at bounding box center [570, 415] width 396 height 49
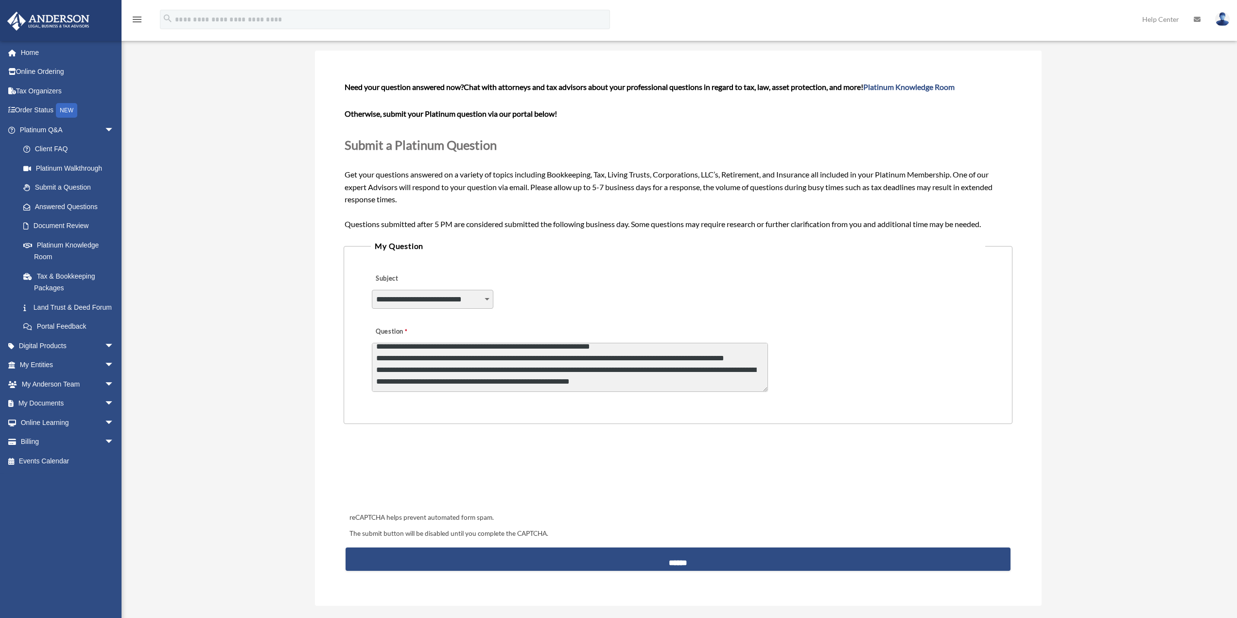
scroll to position [216, 0]
drag, startPoint x: 549, startPoint y: 387, endPoint x: 323, endPoint y: 374, distance: 226.5
click at [323, 371] on div "**********" at bounding box center [678, 328] width 727 height 555
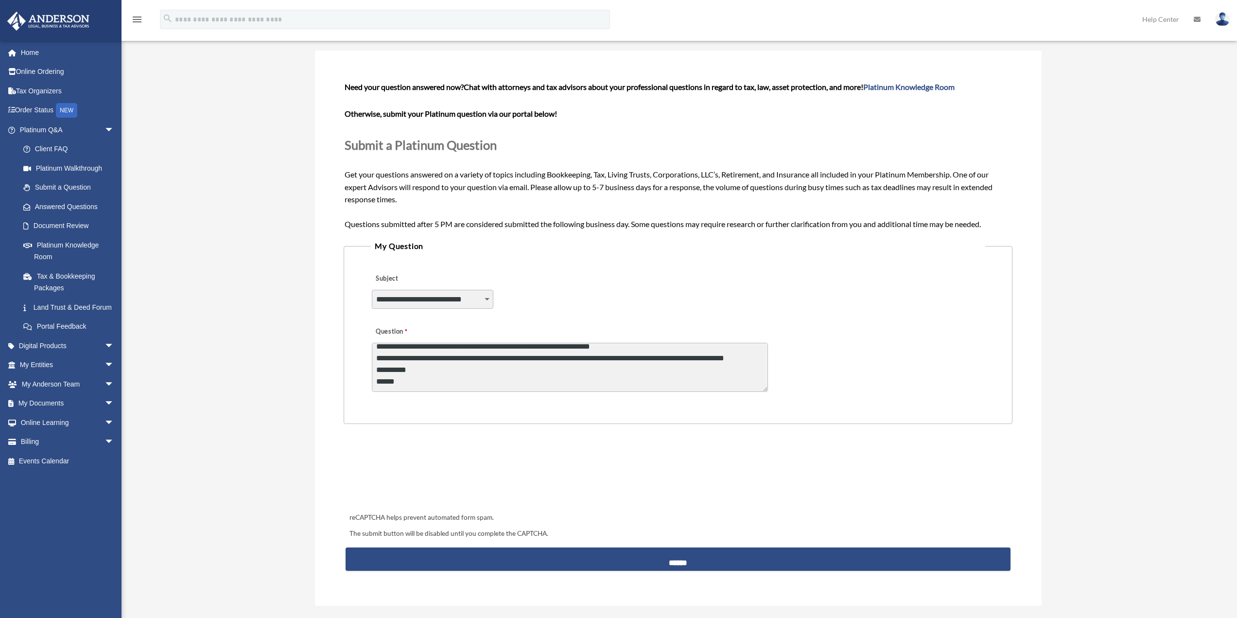
type textarea "**********"
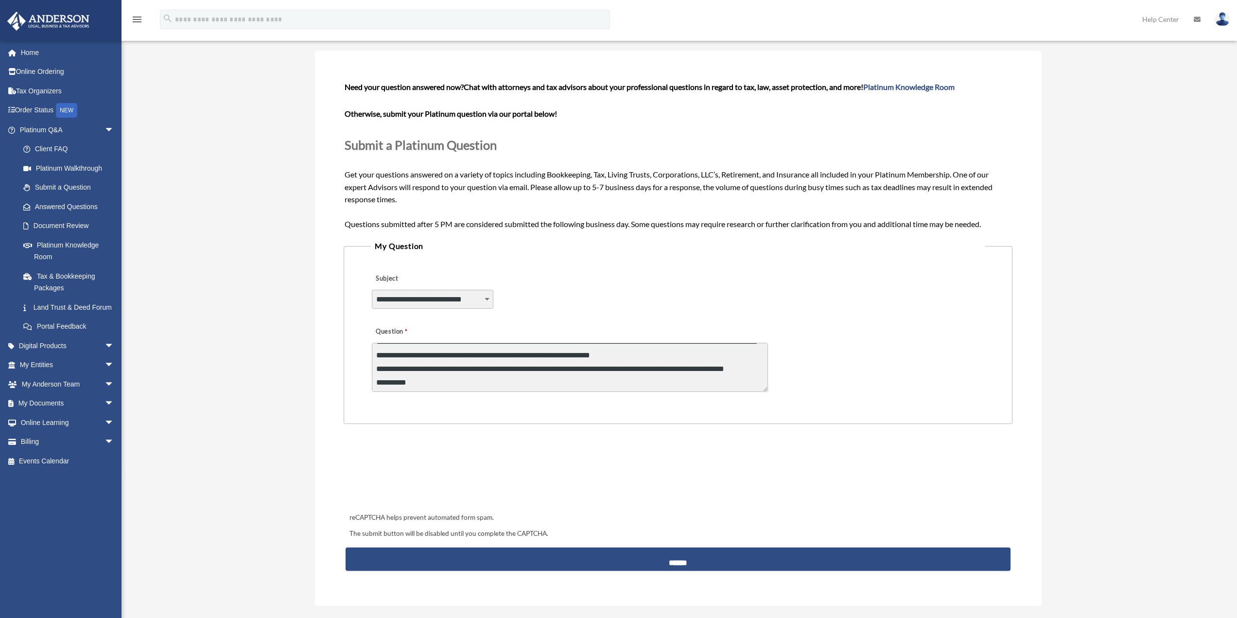
scroll to position [252, 0]
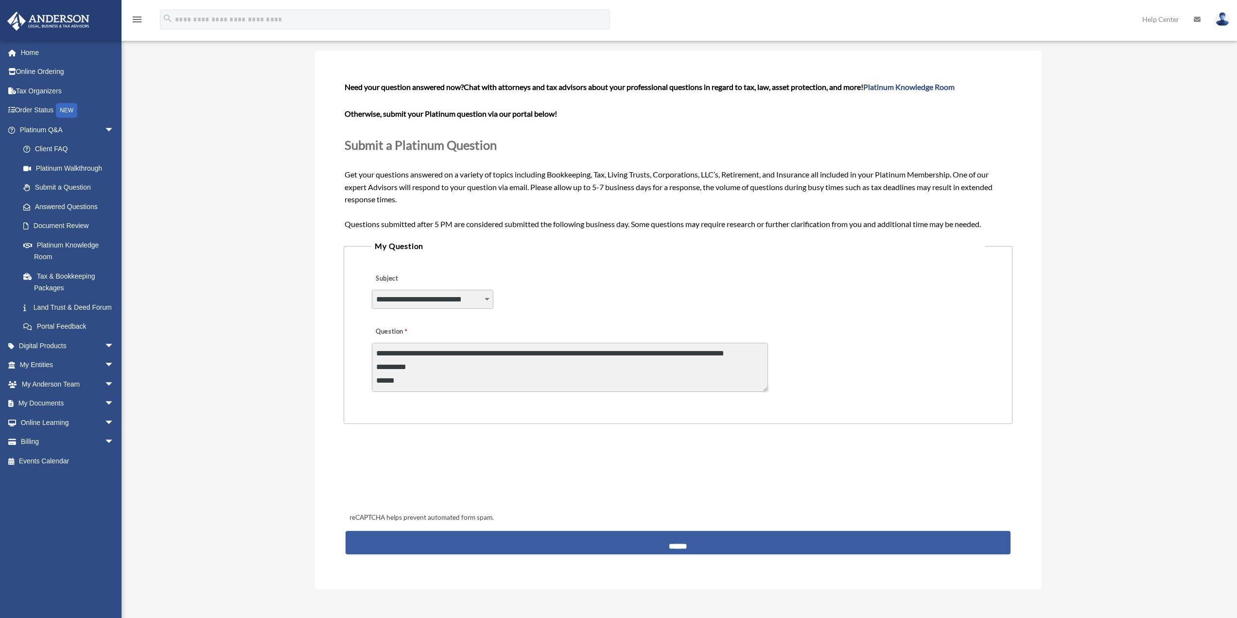
click at [670, 546] on input "******" at bounding box center [678, 542] width 665 height 23
